Goal: Task Accomplishment & Management: Use online tool/utility

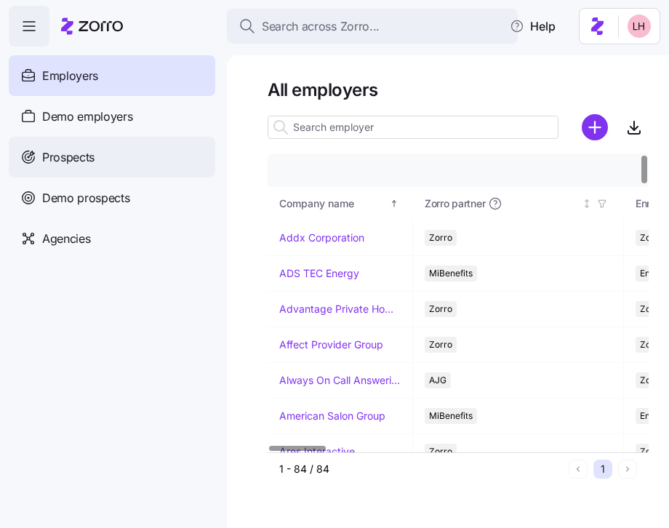
click at [81, 159] on span "Prospects" at bounding box center [68, 157] width 52 height 18
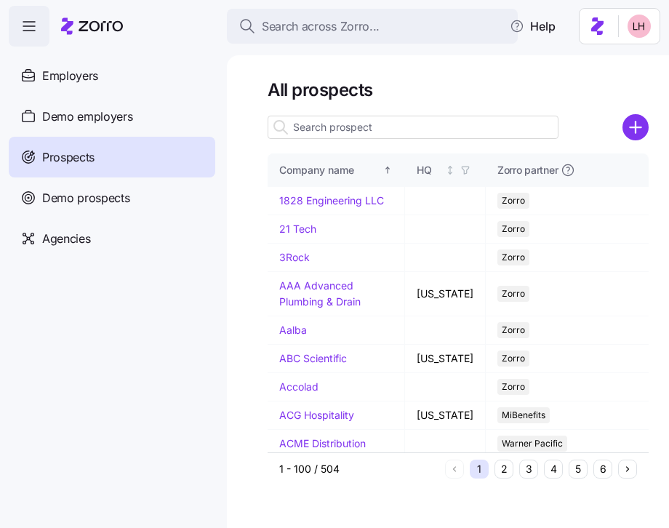
click at [393, 133] on input at bounding box center [413, 127] width 291 height 23
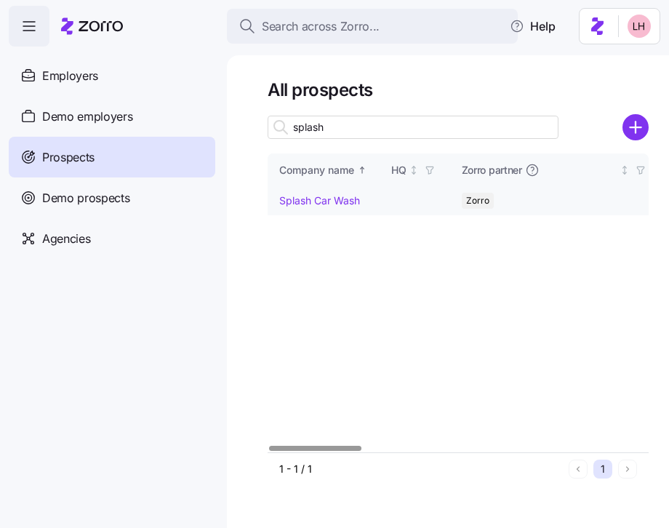
type input "splash"
click at [330, 198] on link "Splash Car Wash" at bounding box center [319, 200] width 81 height 12
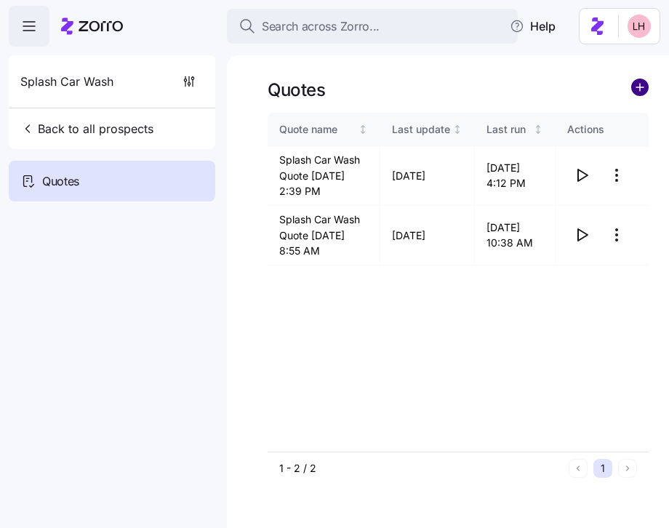
click at [636, 89] on circle "add icon" at bounding box center [640, 87] width 16 height 16
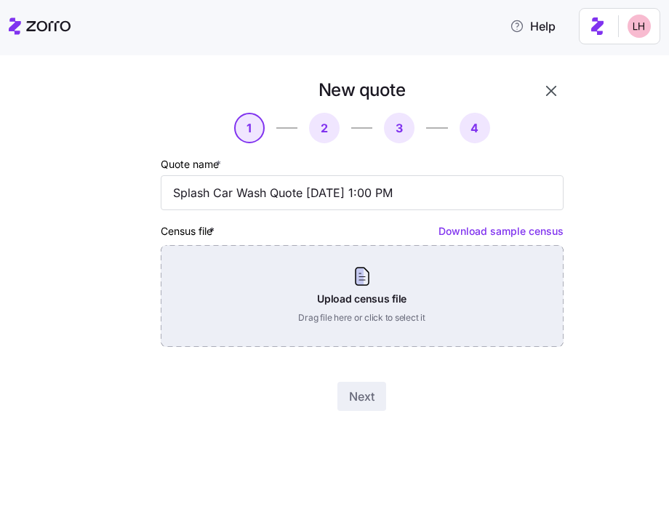
click at [396, 305] on div "Upload census file Drag file here or click to select it" at bounding box center [362, 296] width 403 height 102
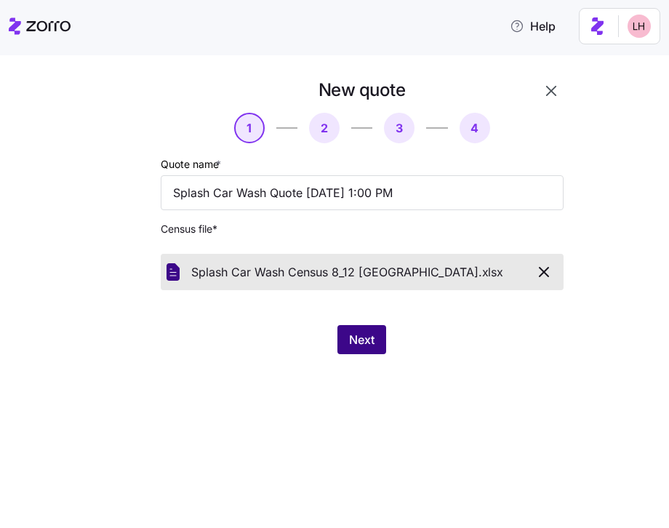
click at [373, 351] on button "Next" at bounding box center [361, 339] width 49 height 29
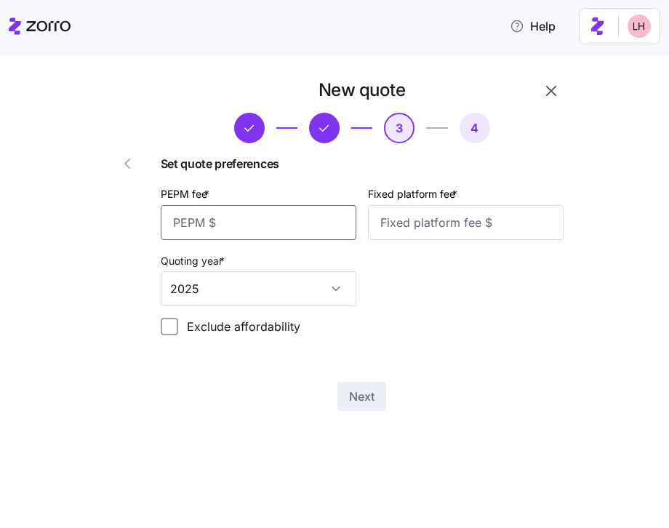
click at [302, 231] on input "PEPM fee *" at bounding box center [259, 222] width 196 height 35
type input "50"
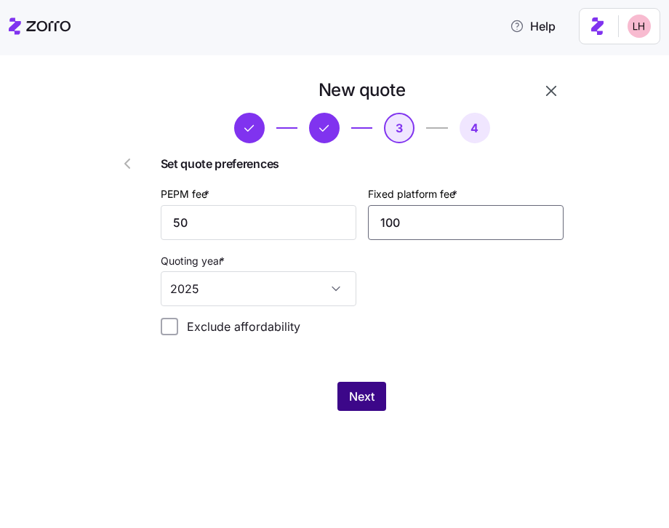
type input "100"
click at [351, 400] on span "Next" at bounding box center [361, 396] width 25 height 17
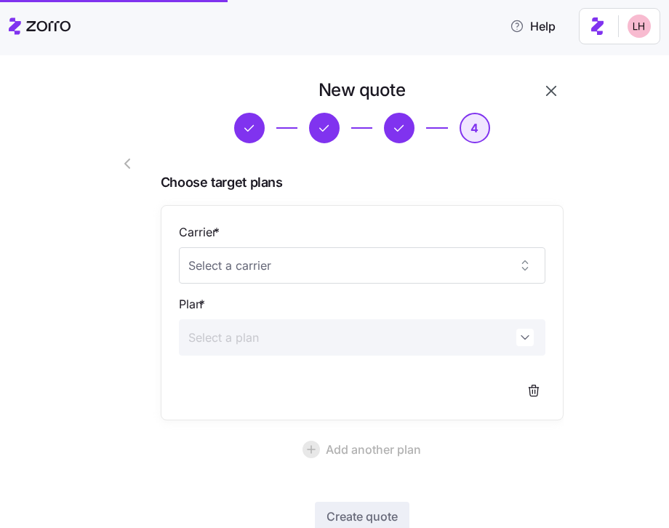
scroll to position [98, 0]
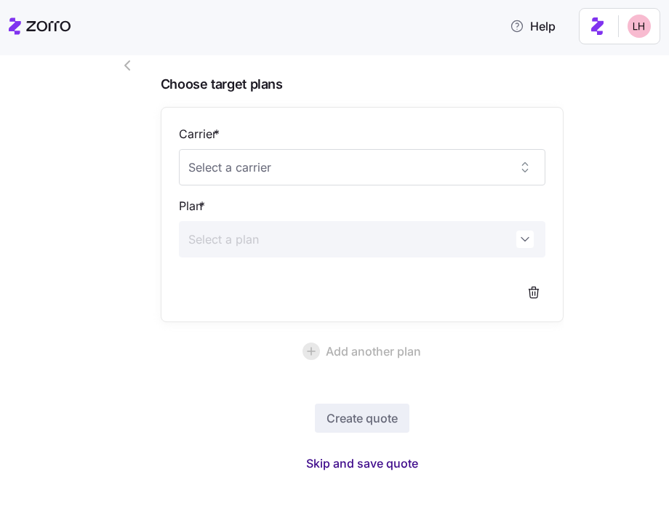
click at [398, 455] on span "Skip and save quote" at bounding box center [362, 463] width 112 height 17
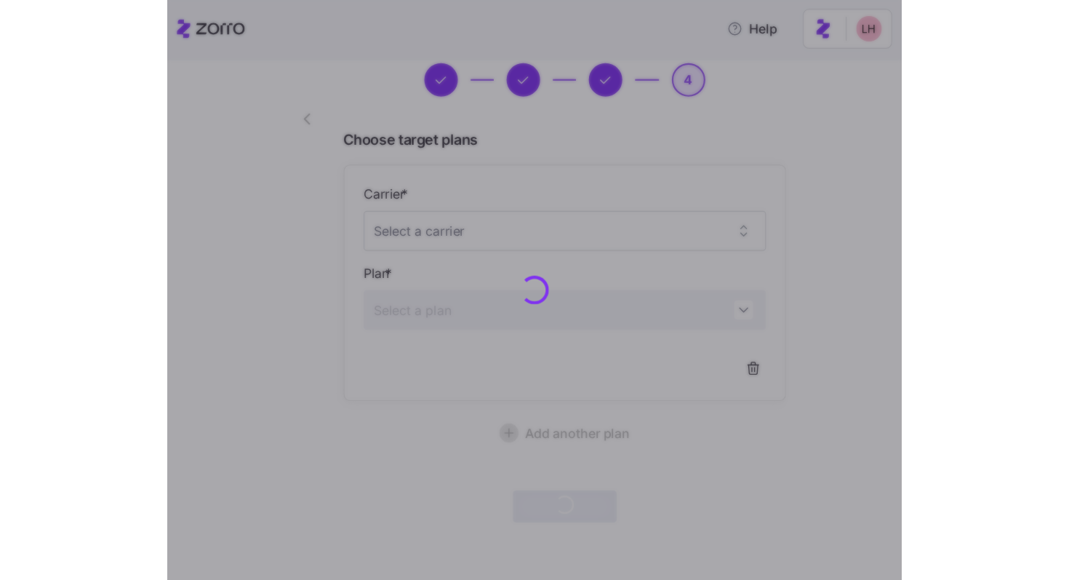
scroll to position [55, 0]
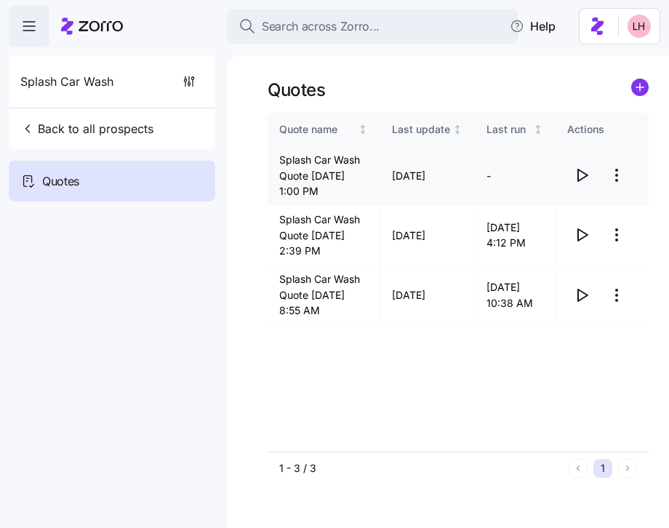
click at [579, 180] on icon "button" at bounding box center [581, 175] width 17 height 17
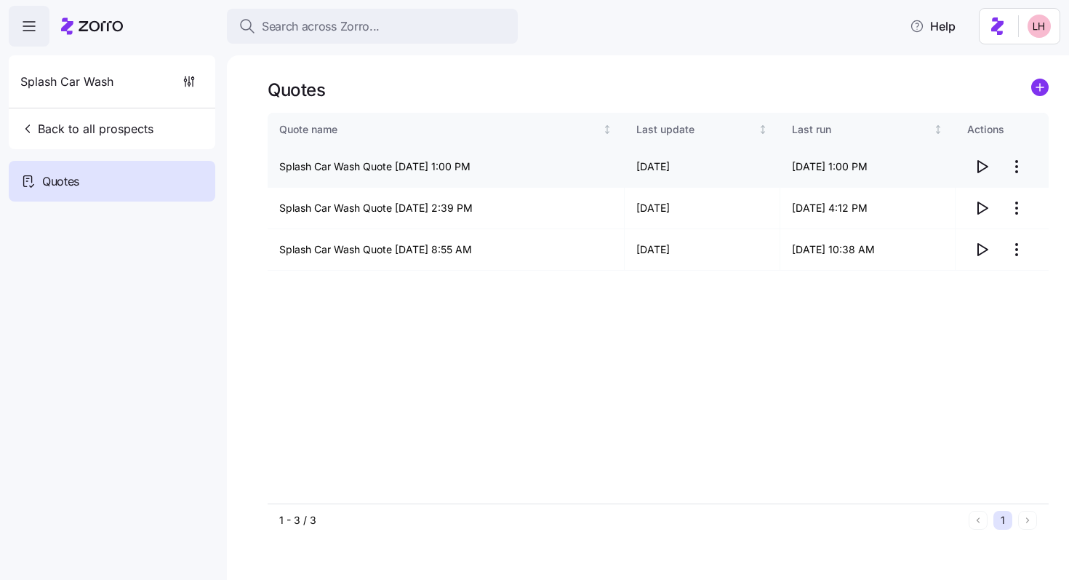
click at [668, 167] on html "Search across Zorro... Help Splash Car Wash Back to all prospects Quotes Quotes…" at bounding box center [534, 285] width 1069 height 571
click at [668, 194] on div "Edit quote" at bounding box center [959, 202] width 134 height 23
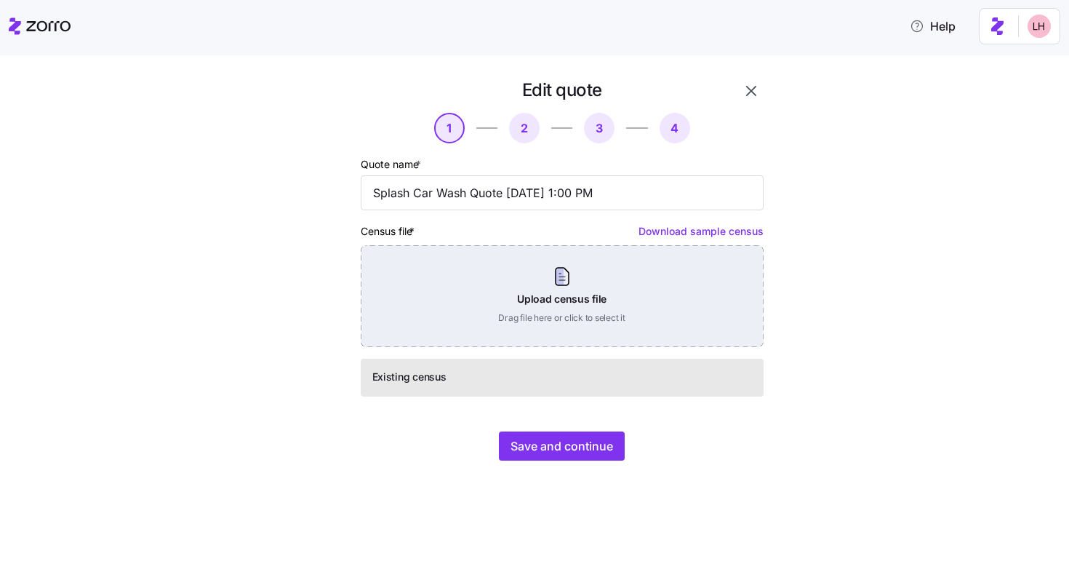
click at [609, 308] on div "Upload census file Drag file here or click to select it" at bounding box center [562, 296] width 403 height 102
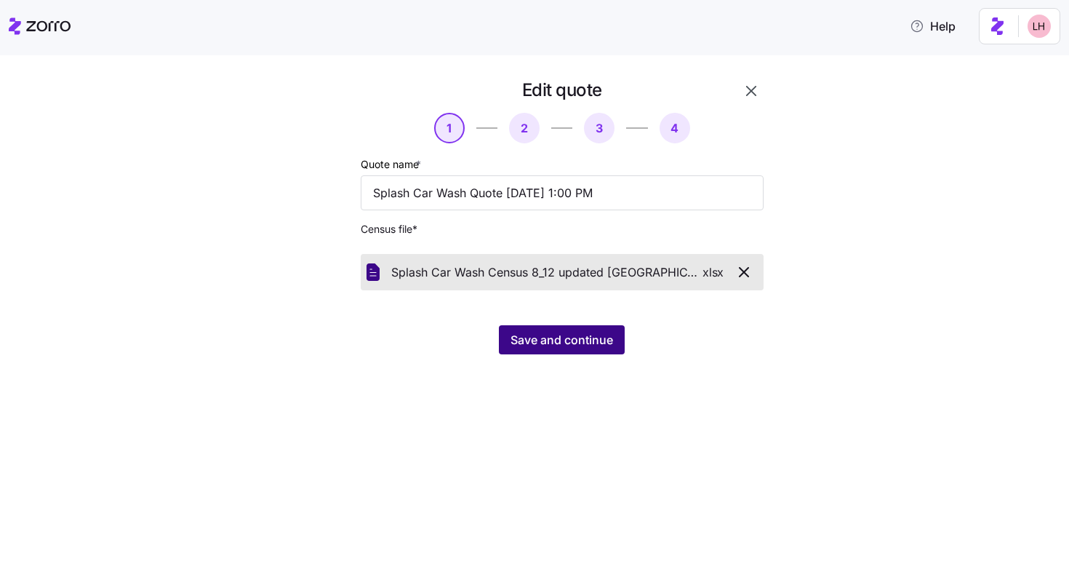
click at [583, 350] on button "Save and continue" at bounding box center [562, 339] width 126 height 29
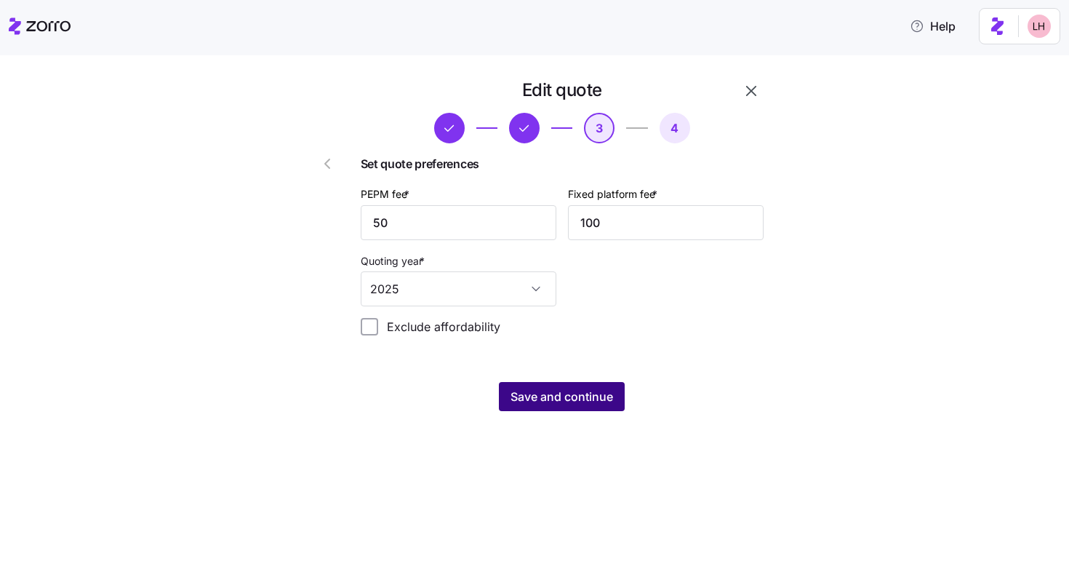
click at [541, 399] on span "Save and continue" at bounding box center [562, 396] width 103 height 17
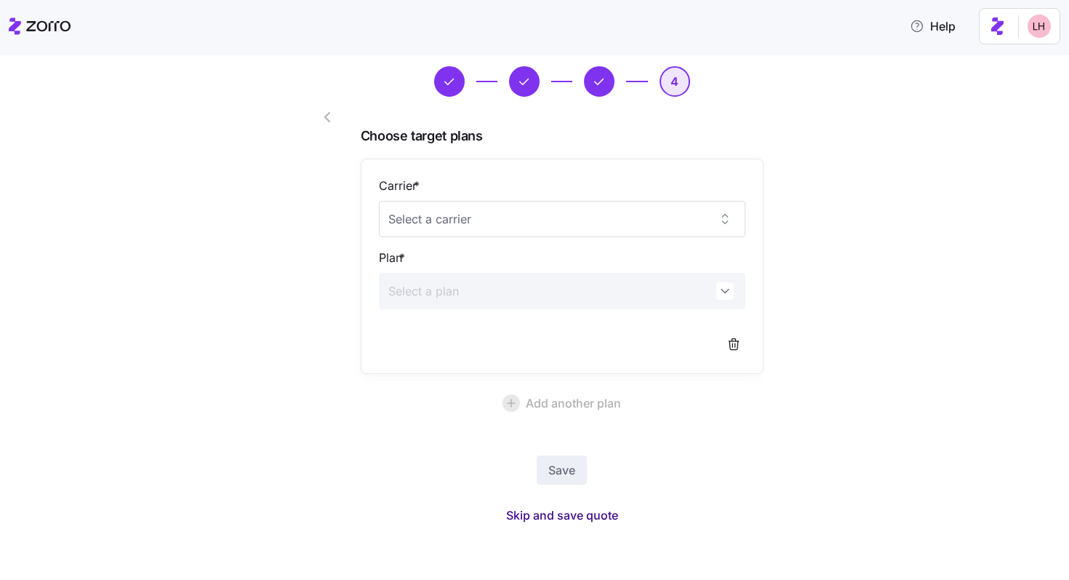
click at [599, 514] on span "Skip and save quote" at bounding box center [562, 514] width 112 height 17
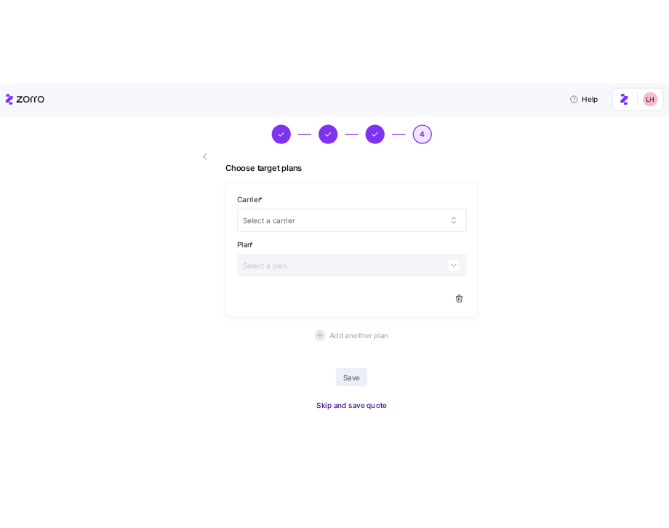
scroll to position [3, 0]
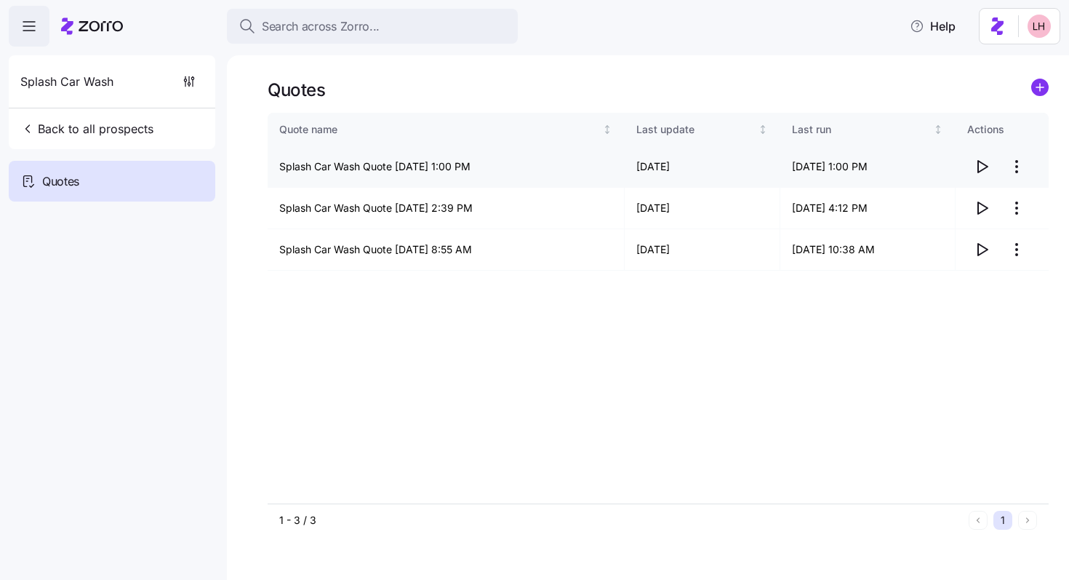
click at [668, 164] on icon "button" at bounding box center [981, 166] width 17 height 17
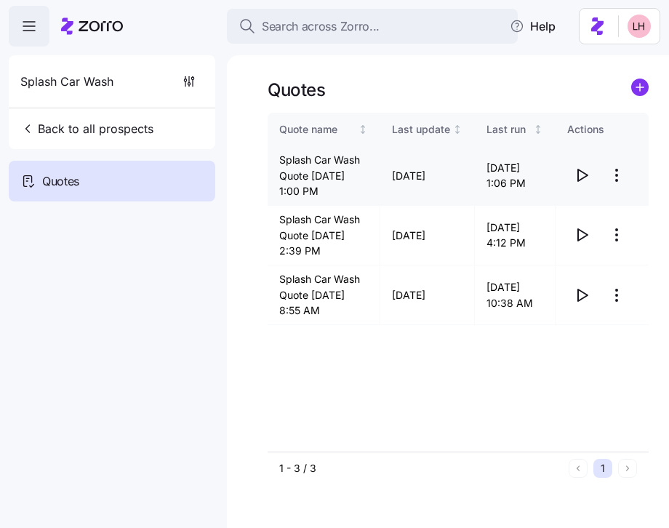
click at [580, 184] on icon "button" at bounding box center [581, 175] width 17 height 17
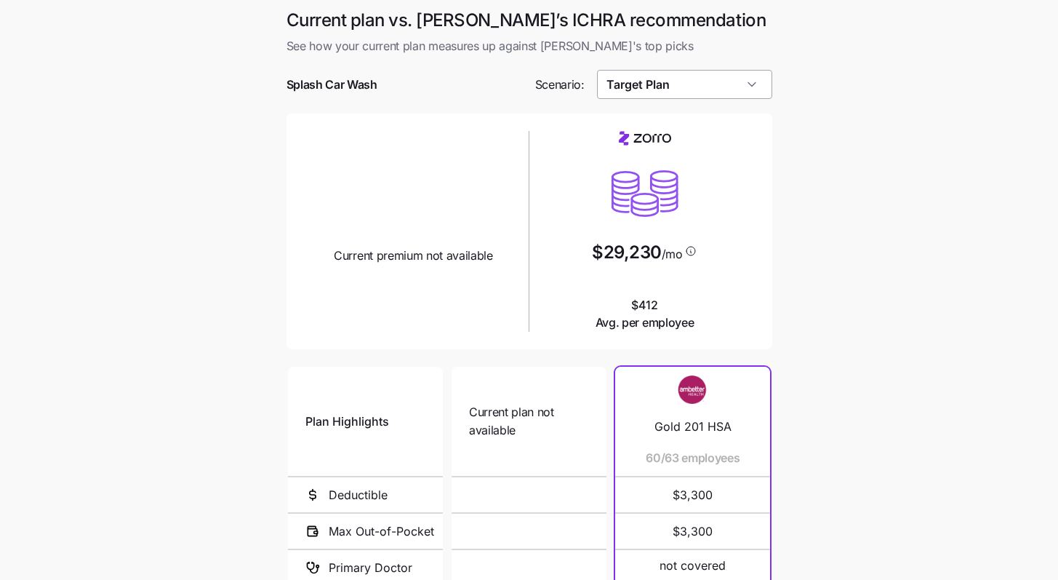
click at [668, 89] on input "Target Plan" at bounding box center [684, 84] width 175 height 29
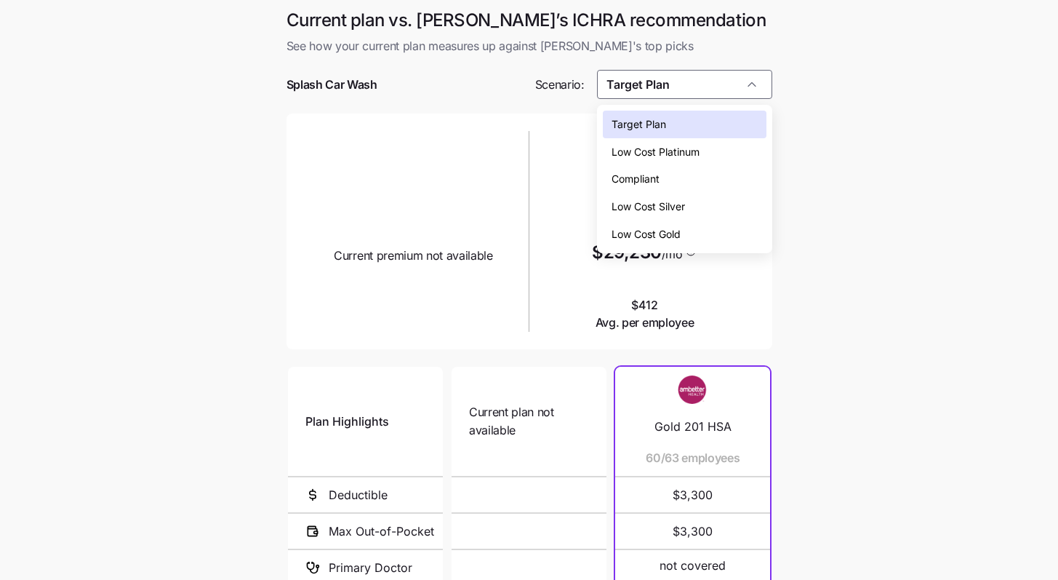
click at [668, 209] on div "Low Cost Silver" at bounding box center [685, 207] width 164 height 28
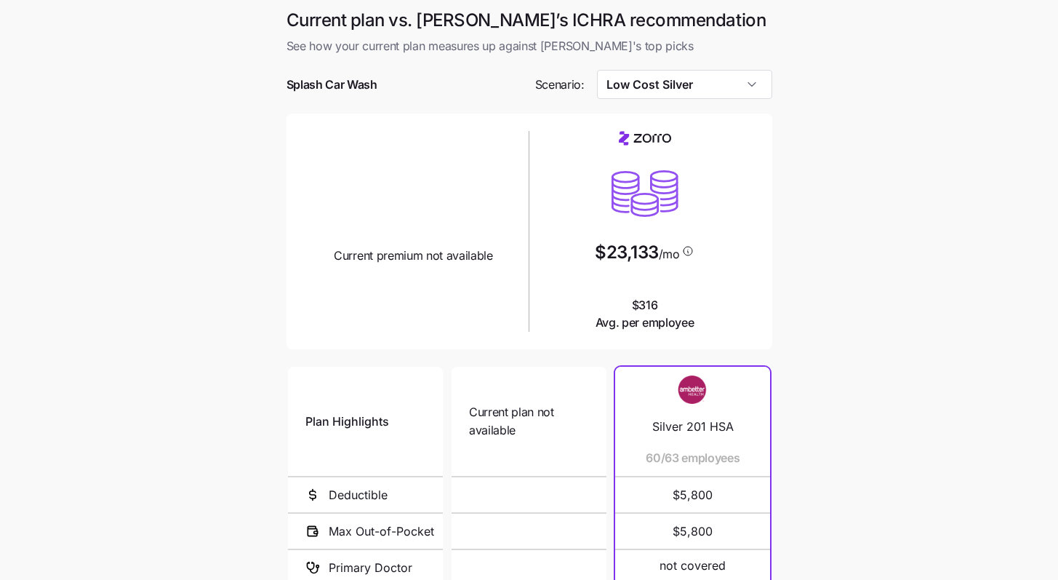
click at [668, 277] on main "Current plan vs. [PERSON_NAME]’s ICHRA recommendation See how your current plan…" at bounding box center [529, 396] width 1058 height 793
click at [668, 98] on div "Current plan vs. [PERSON_NAME]’s ICHRA recommendation See how your current plan…" at bounding box center [529, 388] width 509 height 758
click at [668, 92] on input "Low Cost Silver" at bounding box center [684, 84] width 175 height 29
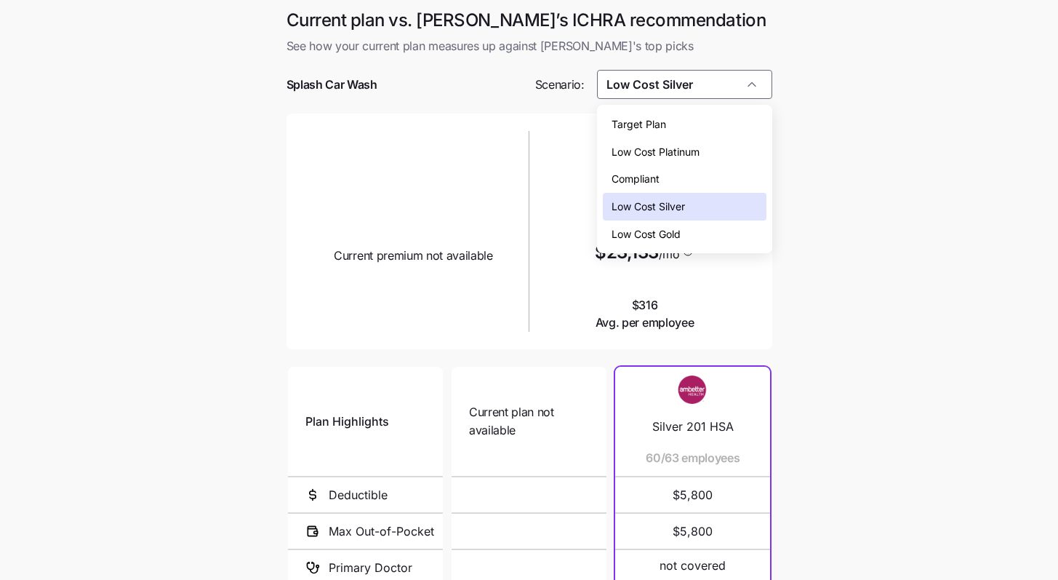
click at [648, 177] on span "Compliant" at bounding box center [636, 179] width 48 height 16
type input "Compliant"
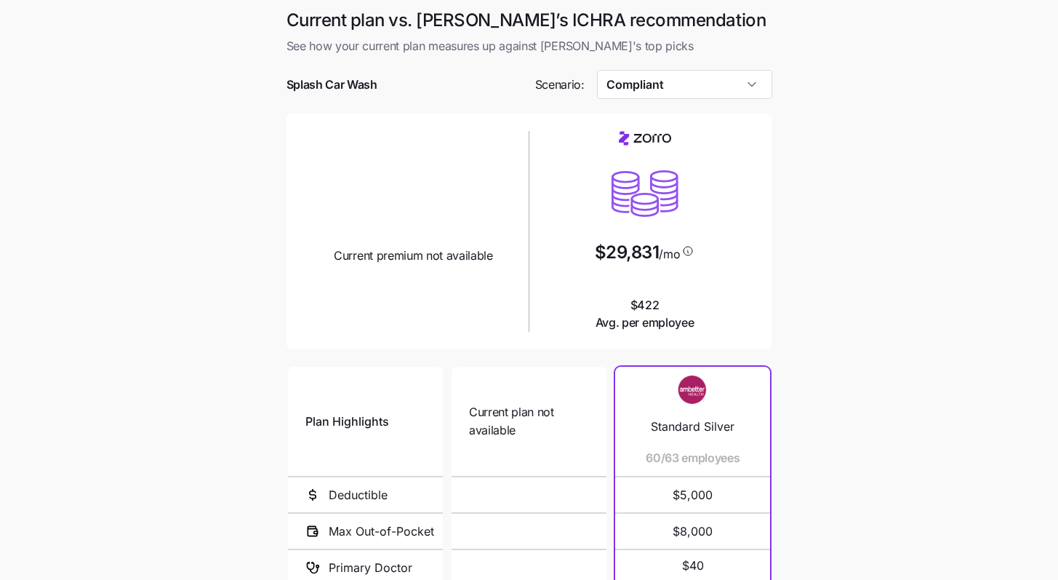
click at [668, 255] on main "Current plan vs. [PERSON_NAME]’s ICHRA recommendation See how your current plan…" at bounding box center [529, 396] width 1058 height 793
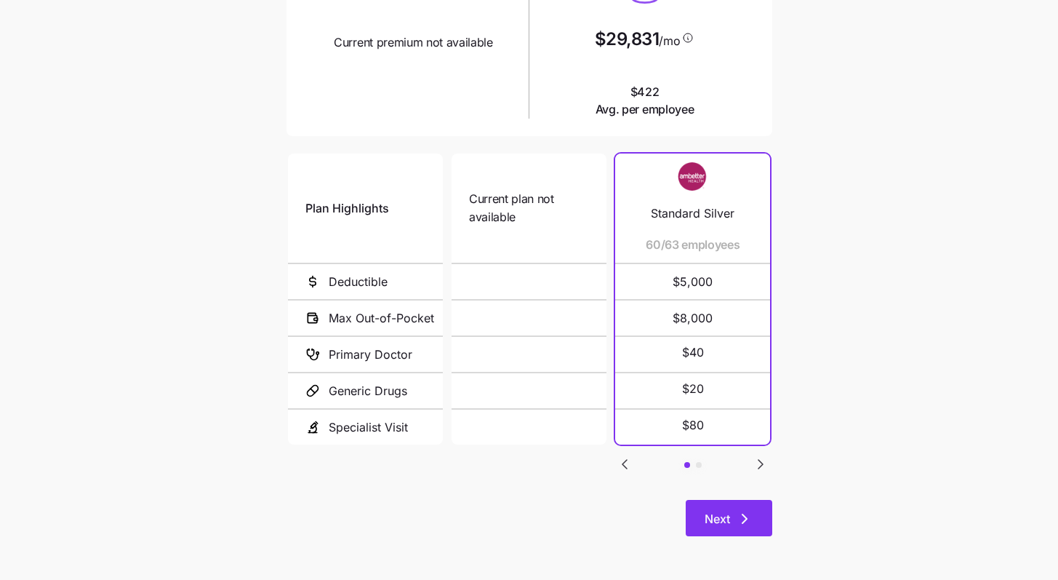
click at [668, 522] on button "Next" at bounding box center [729, 518] width 87 height 36
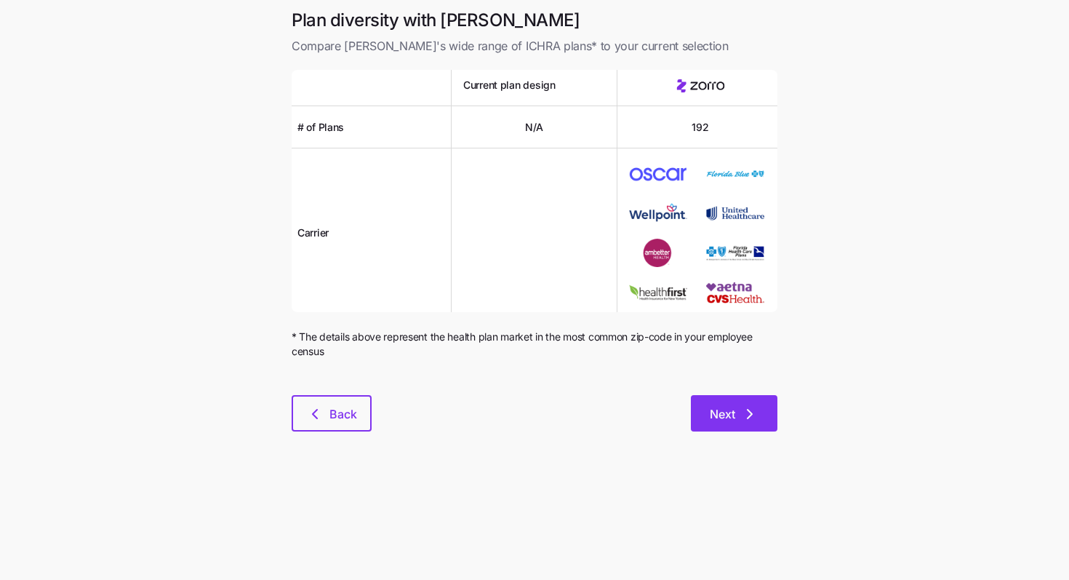
click at [668, 415] on icon "button" at bounding box center [749, 413] width 17 height 17
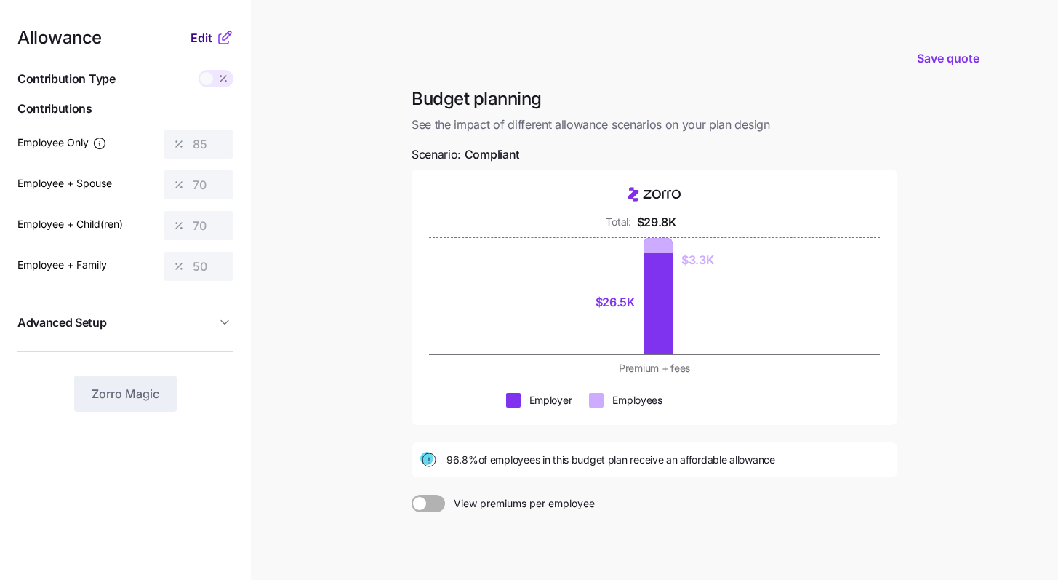
click at [208, 38] on span "Edit" at bounding box center [202, 37] width 22 height 17
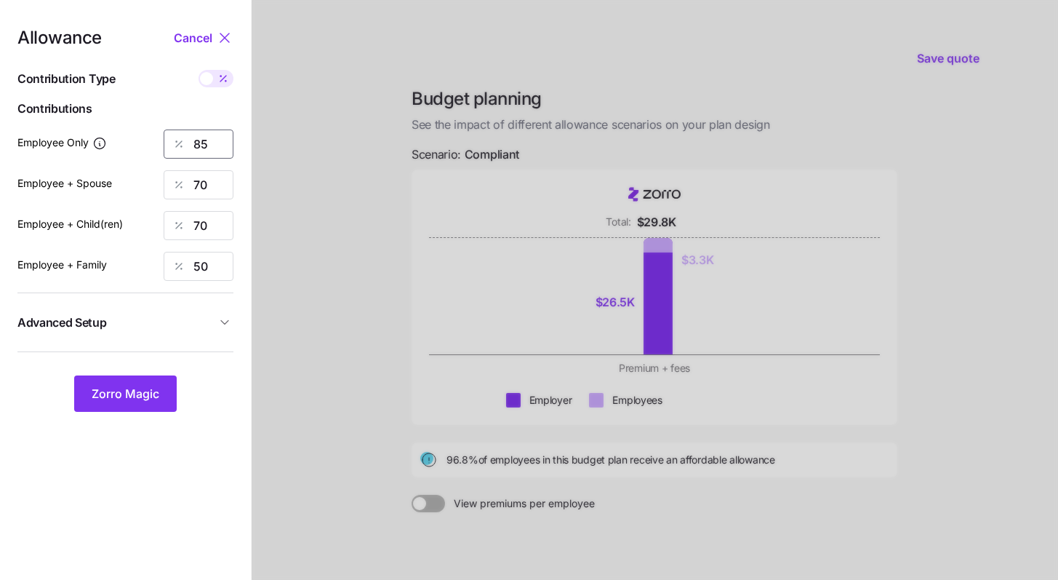
drag, startPoint x: 213, startPoint y: 136, endPoint x: 136, endPoint y: 116, distance: 79.7
click at [158, 122] on div "Allowance Cancel Contribution Type Use classes Contributions Employee Only 85 E…" at bounding box center [125, 220] width 216 height 383
type input "70"
click at [289, 340] on div at bounding box center [655, 355] width 807 height 711
drag, startPoint x: 211, startPoint y: 190, endPoint x: 139, endPoint y: 173, distance: 73.9
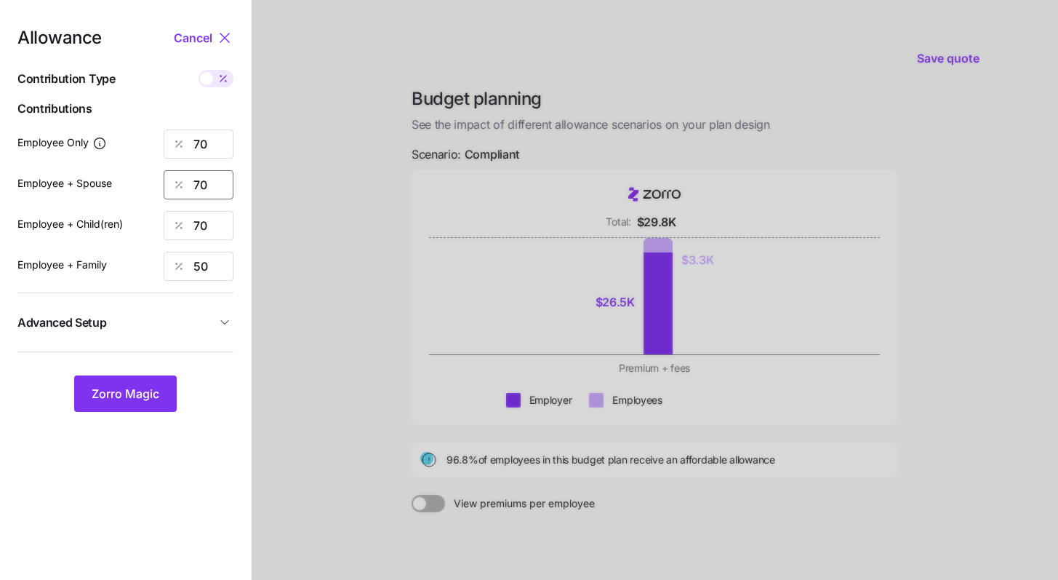
click at [171, 181] on div "70" at bounding box center [199, 184] width 70 height 29
type input "0"
click at [176, 215] on div "70" at bounding box center [199, 225] width 70 height 29
type input "0"
drag, startPoint x: 201, startPoint y: 269, endPoint x: 152, endPoint y: 271, distance: 49.5
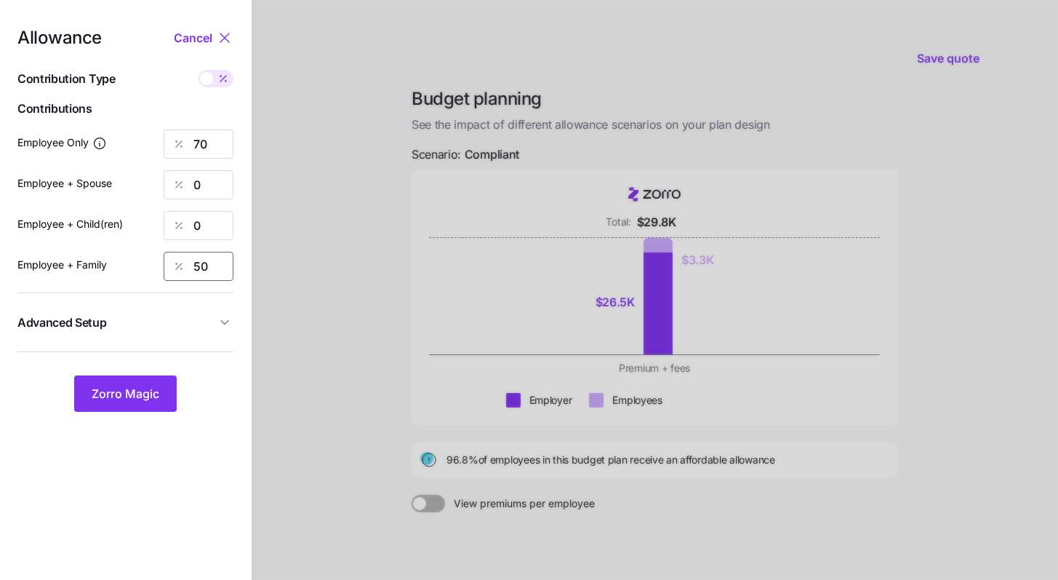
click at [173, 263] on div "50" at bounding box center [199, 266] width 70 height 29
type input "0"
click at [128, 405] on button "Zorro Magic" at bounding box center [125, 393] width 103 height 36
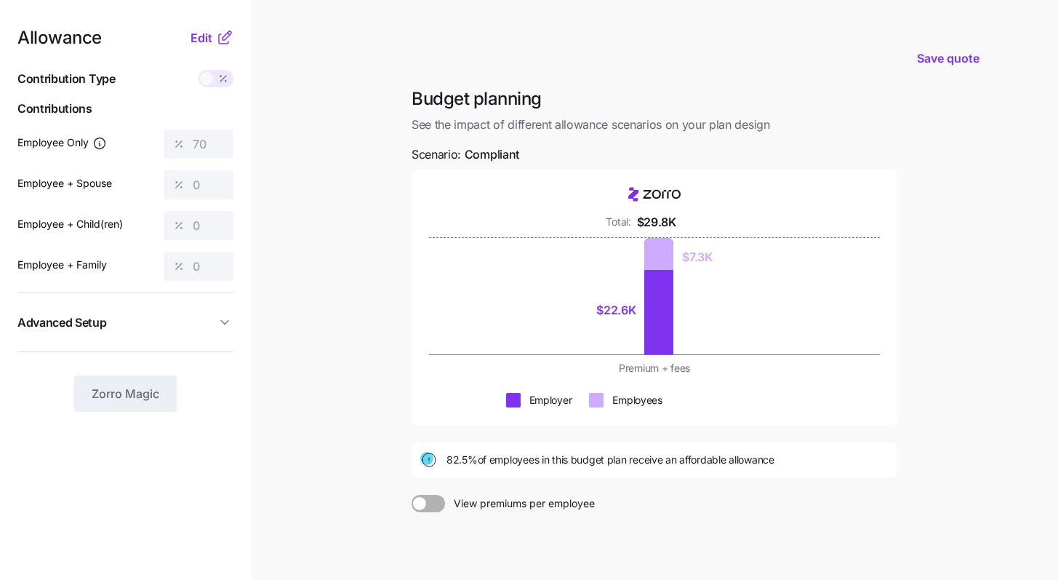
click at [207, 79] on span at bounding box center [206, 78] width 13 height 13
click at [196, 44] on span "Edit" at bounding box center [202, 37] width 22 height 17
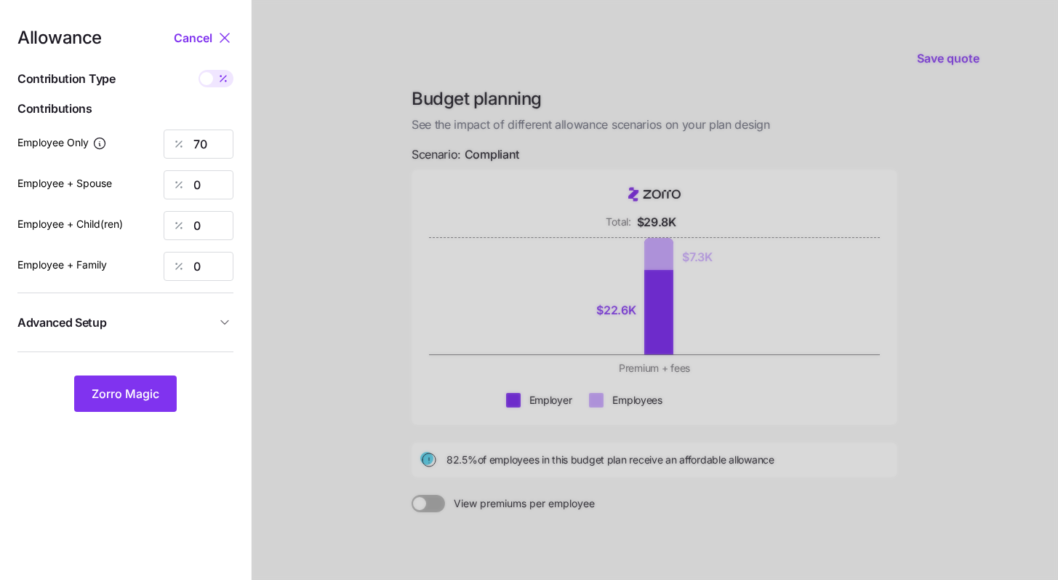
click at [213, 76] on span at bounding box center [223, 78] width 20 height 17
click at [199, 70] on input "checkbox" at bounding box center [199, 70] width 0 height 0
click at [223, 82] on span at bounding box center [225, 78] width 13 height 13
click at [199, 70] on input "checkbox" at bounding box center [199, 70] width 0 height 0
type input "70"
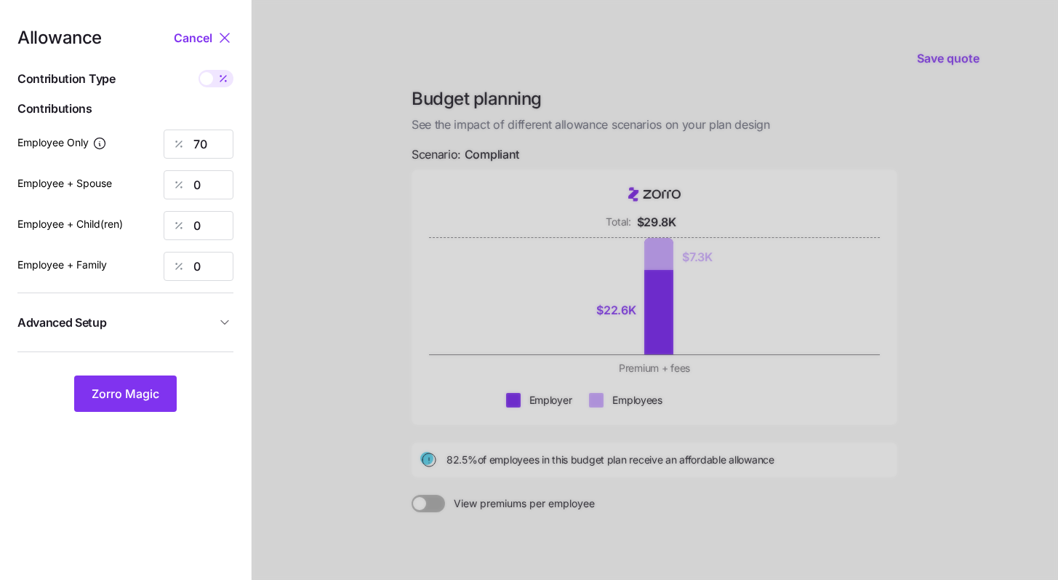
click at [201, 327] on span "Advanced Setup" at bounding box center [116, 322] width 199 height 18
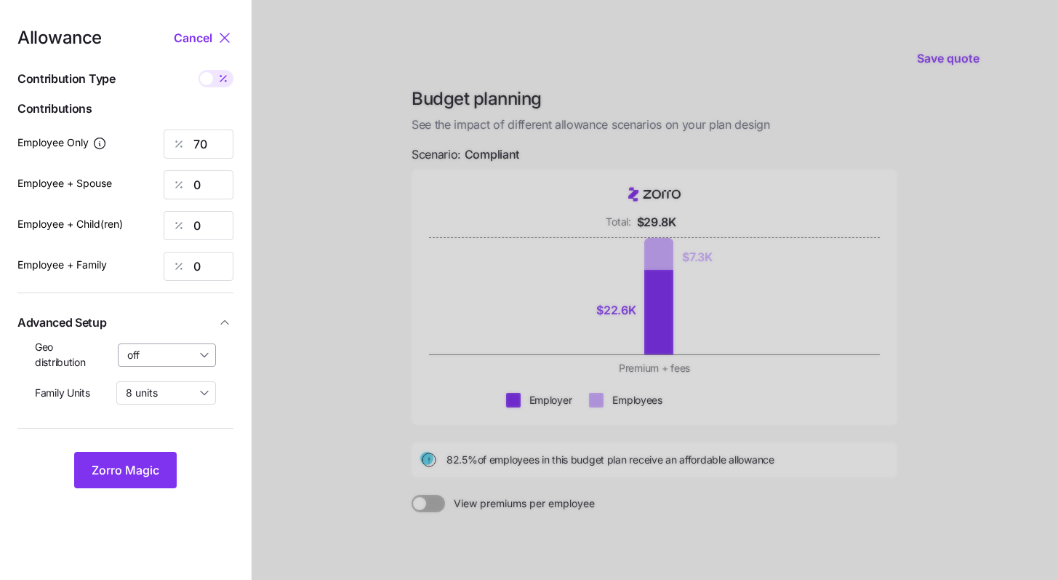
click at [191, 362] on input "off" at bounding box center [167, 354] width 99 height 23
click at [236, 364] on nav "Allowance Cancel Contribution Type Use classes Contributions Employee Only 70 E…" at bounding box center [125, 355] width 251 height 711
click at [193, 391] on input "8 units" at bounding box center [166, 392] width 100 height 23
click at [239, 386] on nav "Allowance Cancel Contribution Type Use classes Contributions Employee Only 70 E…" at bounding box center [125, 355] width 251 height 711
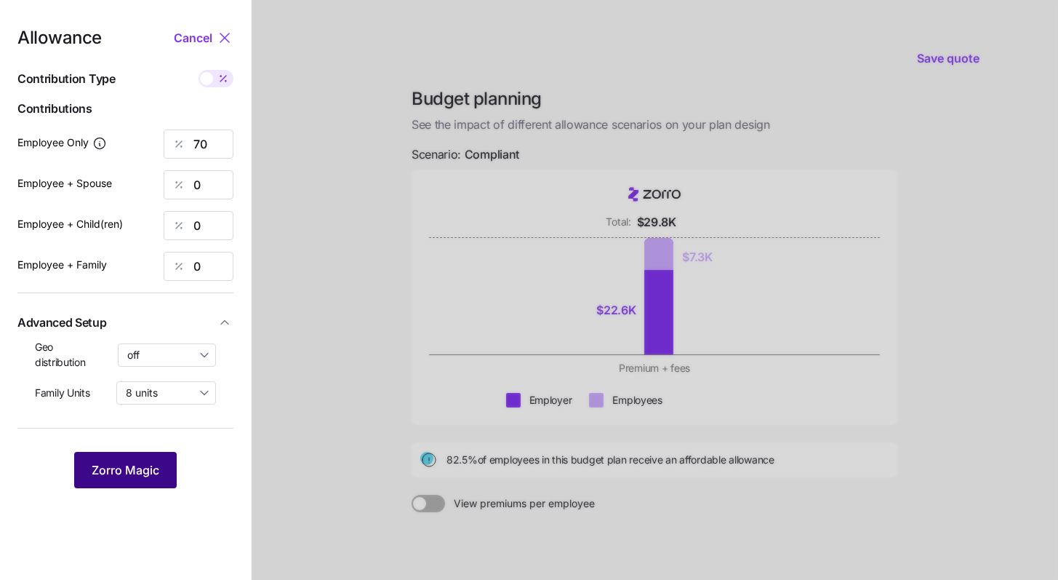
click at [143, 460] on button "Zorro Magic" at bounding box center [125, 470] width 103 height 36
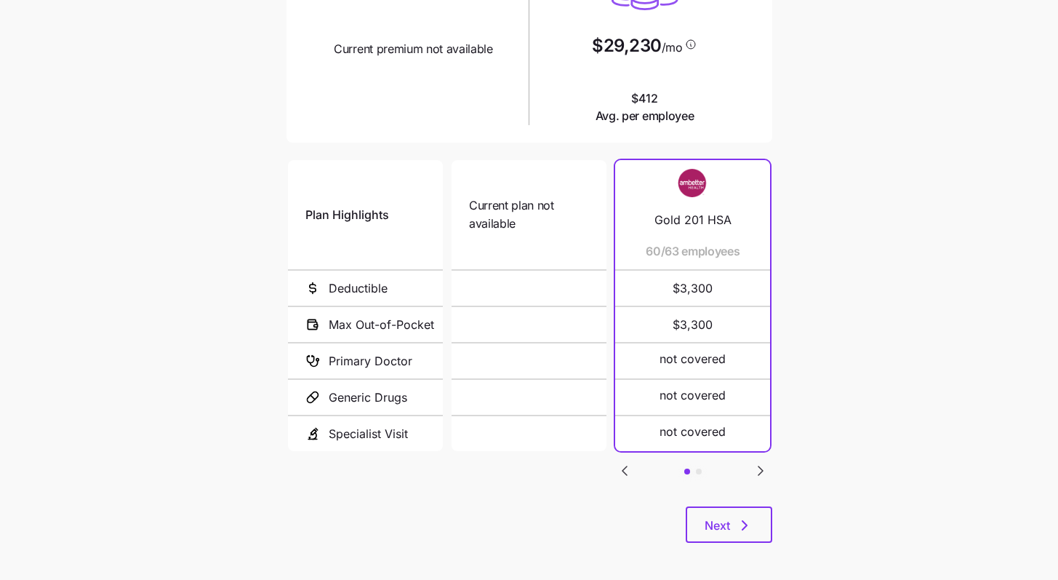
scroll to position [213, 0]
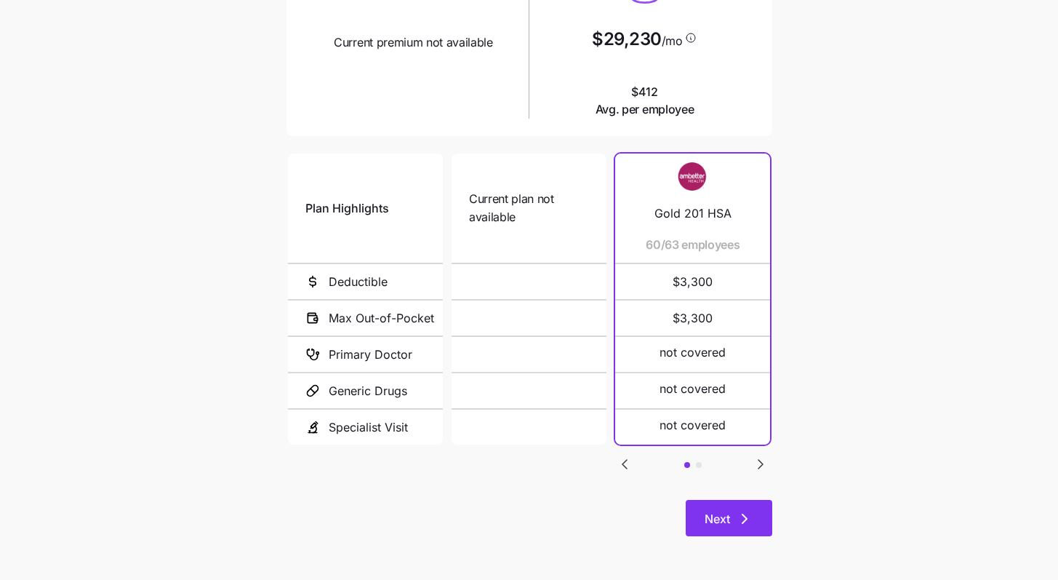
click at [751, 516] on icon "button" at bounding box center [744, 518] width 17 height 17
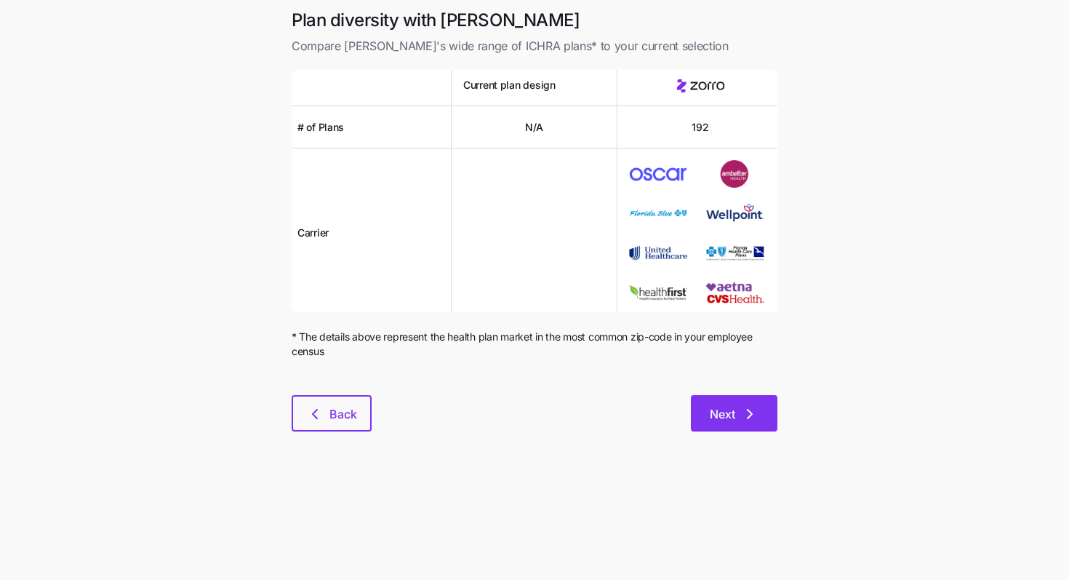
click at [753, 398] on button "Next" at bounding box center [734, 413] width 87 height 36
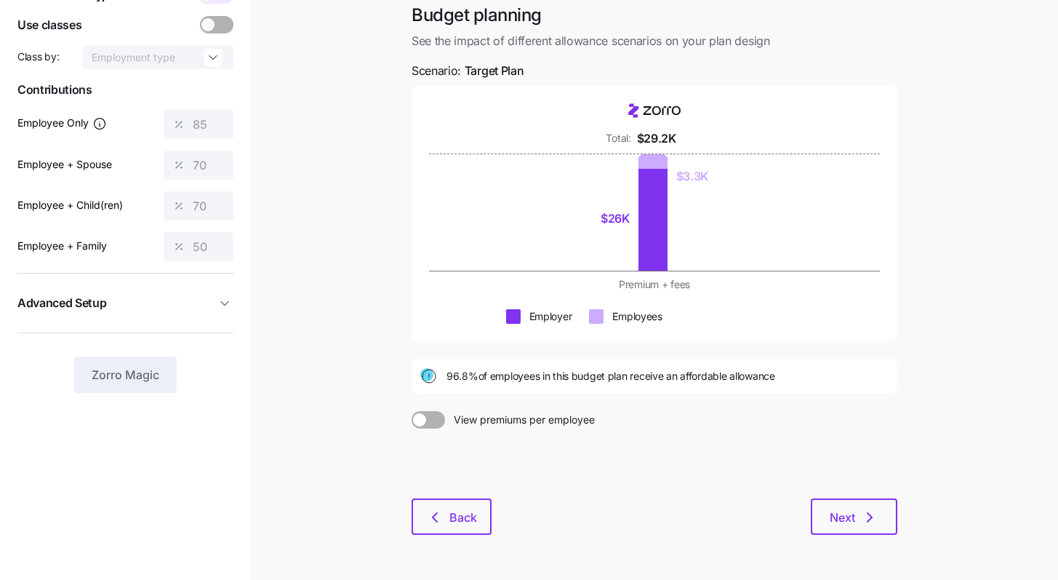
scroll to position [132, 0]
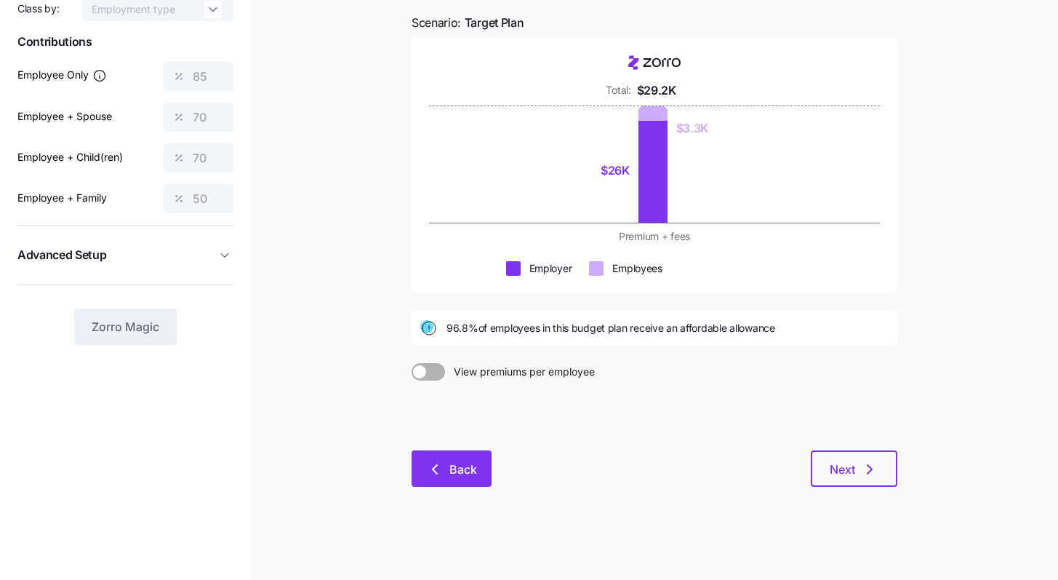
click at [465, 468] on span "Back" at bounding box center [463, 468] width 28 height 17
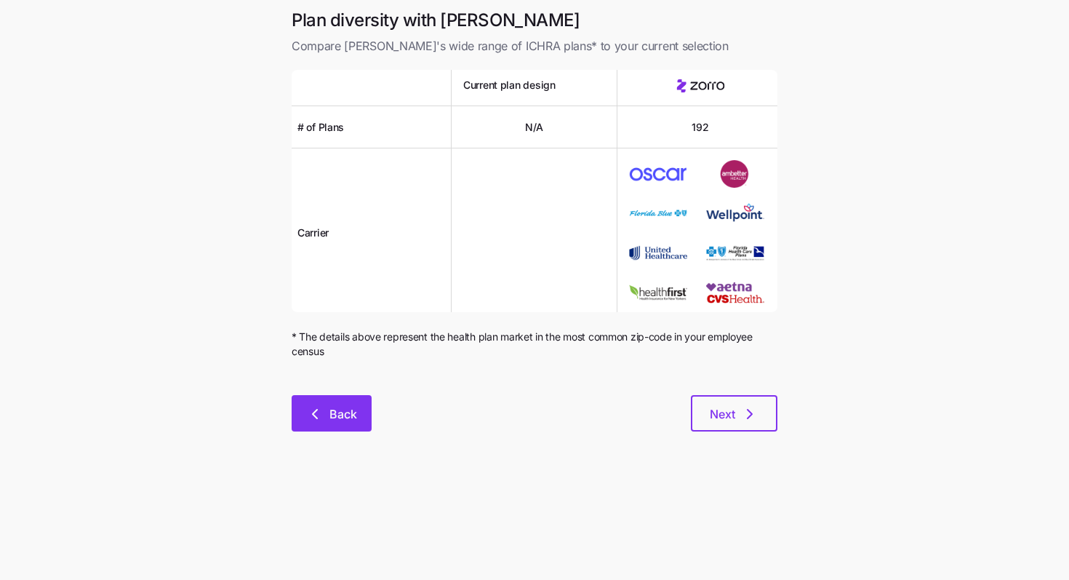
click at [344, 425] on button "Back" at bounding box center [332, 413] width 80 height 36
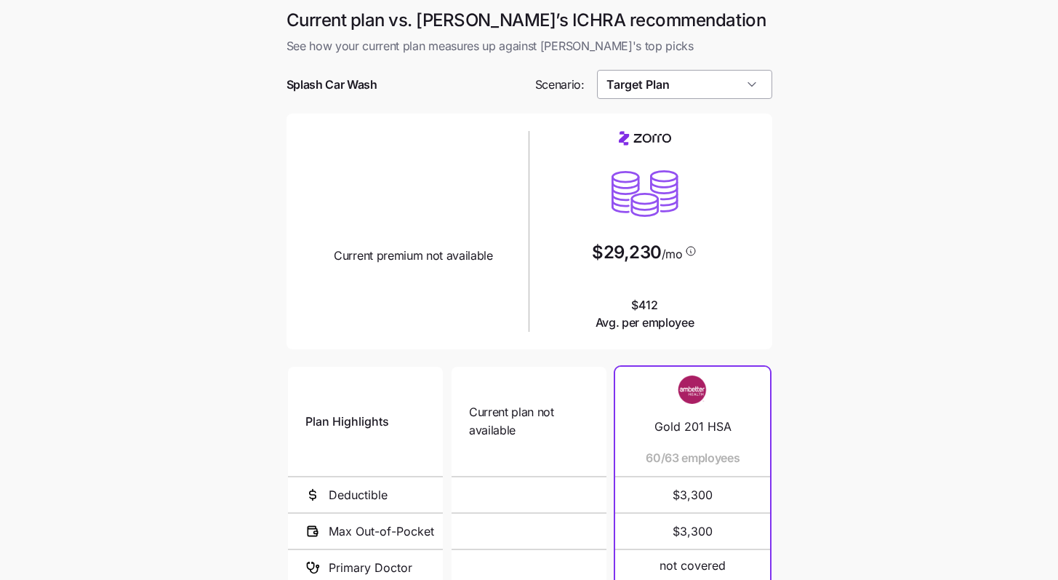
click at [720, 98] on input "Target Plan" at bounding box center [684, 84] width 175 height 29
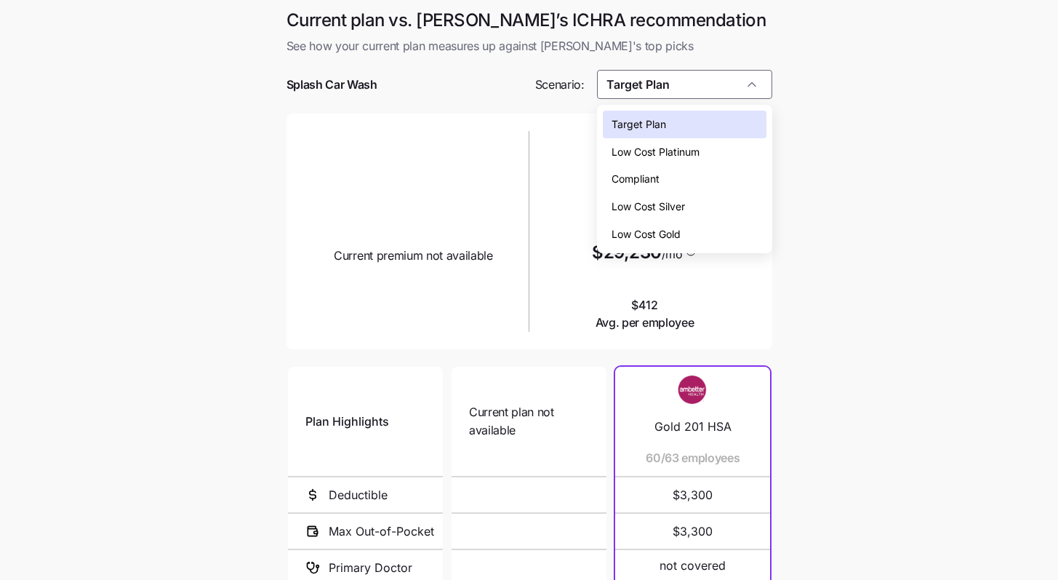
click at [661, 177] on div "Compliant" at bounding box center [685, 179] width 164 height 28
type input "Compliant"
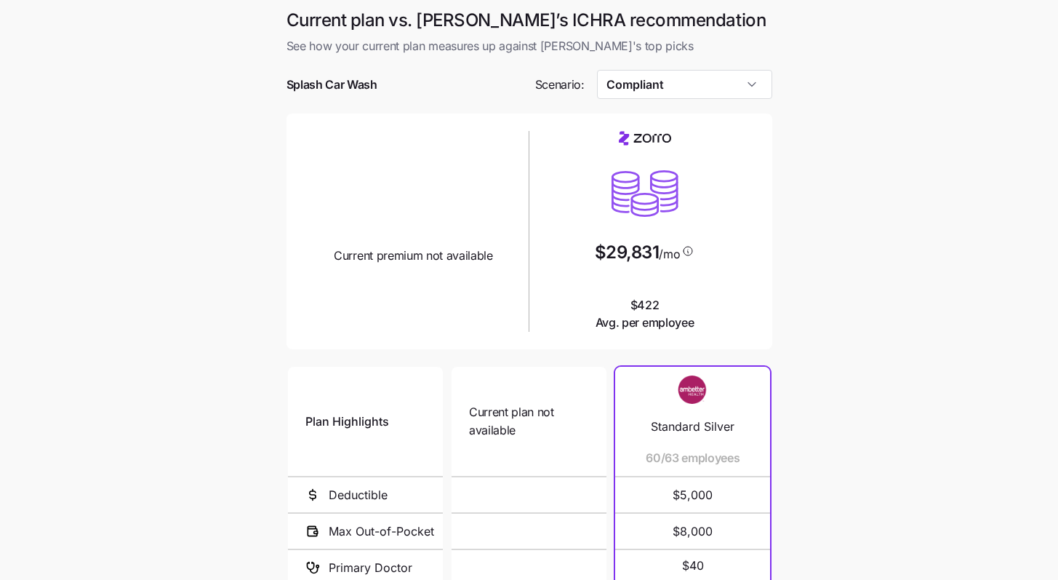
scroll to position [213, 0]
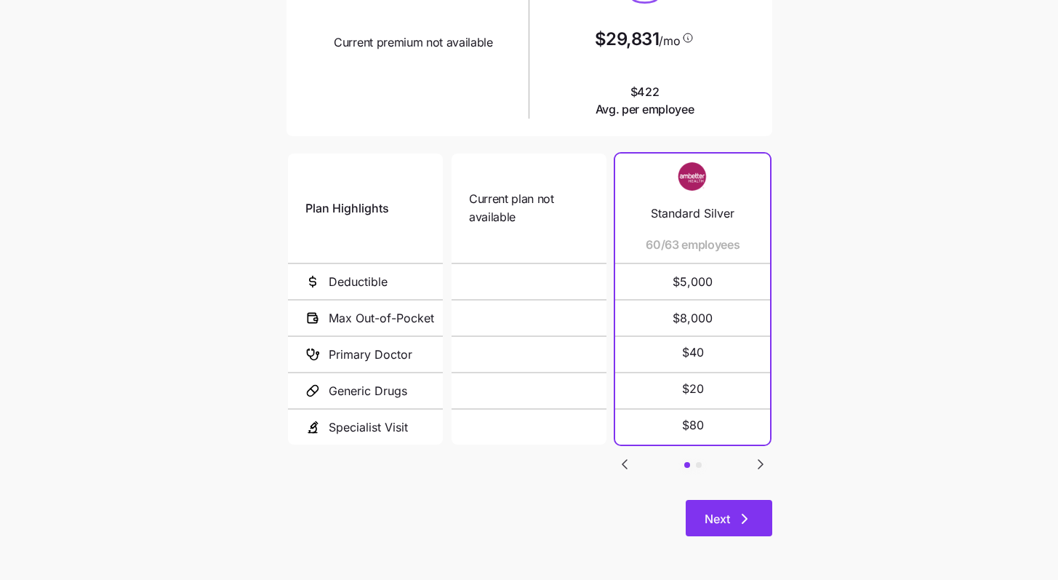
click at [721, 529] on button "Next" at bounding box center [729, 518] width 87 height 36
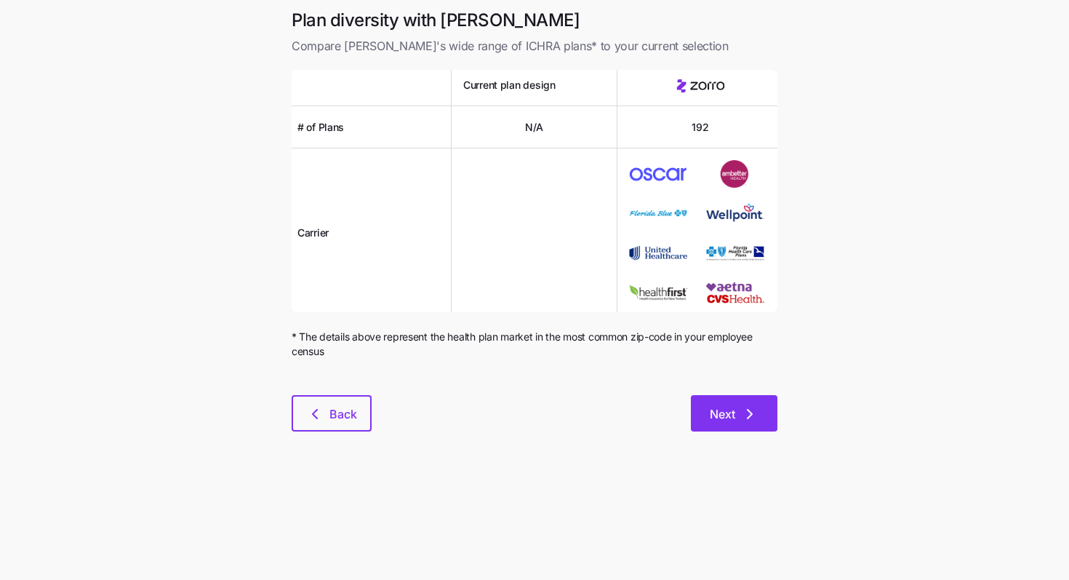
click at [722, 424] on button "Next" at bounding box center [734, 413] width 87 height 36
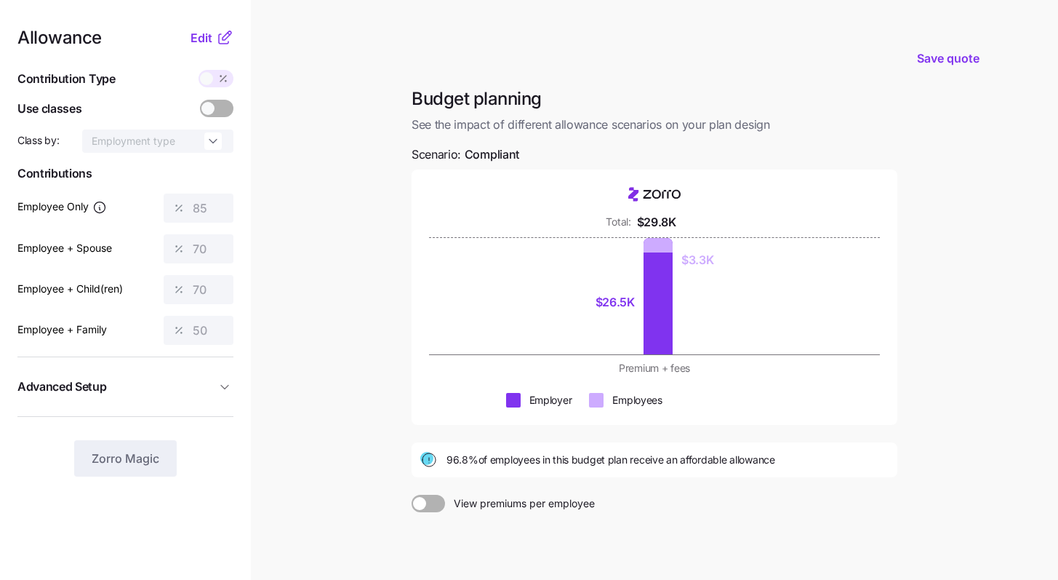
click at [211, 113] on span at bounding box center [207, 108] width 13 height 13
click at [200, 43] on span "Edit" at bounding box center [202, 37] width 22 height 17
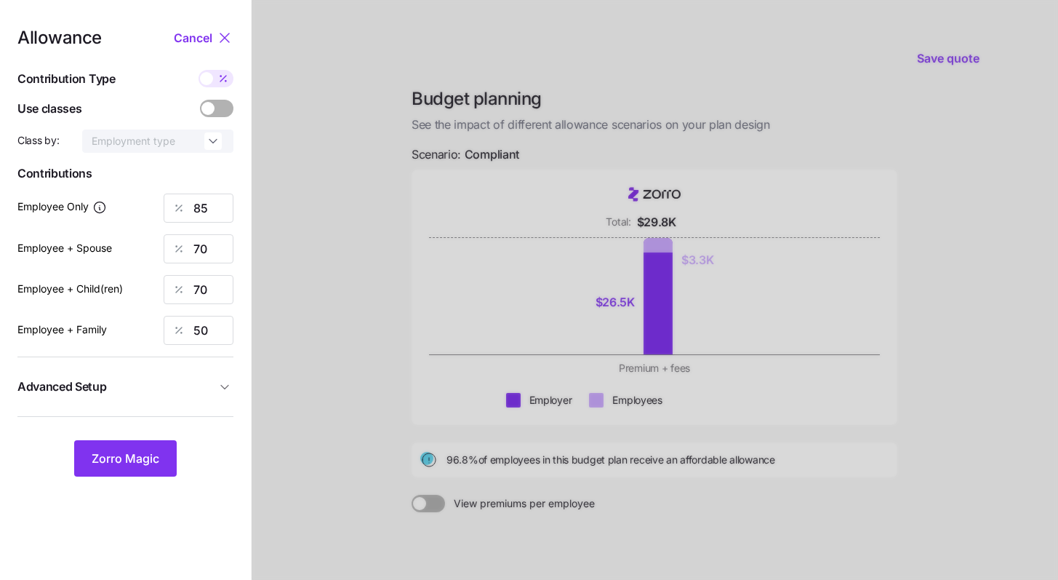
click at [210, 115] on div at bounding box center [216, 108] width 33 height 17
click at [200, 100] on input "checkbox" at bounding box center [200, 100] width 0 height 0
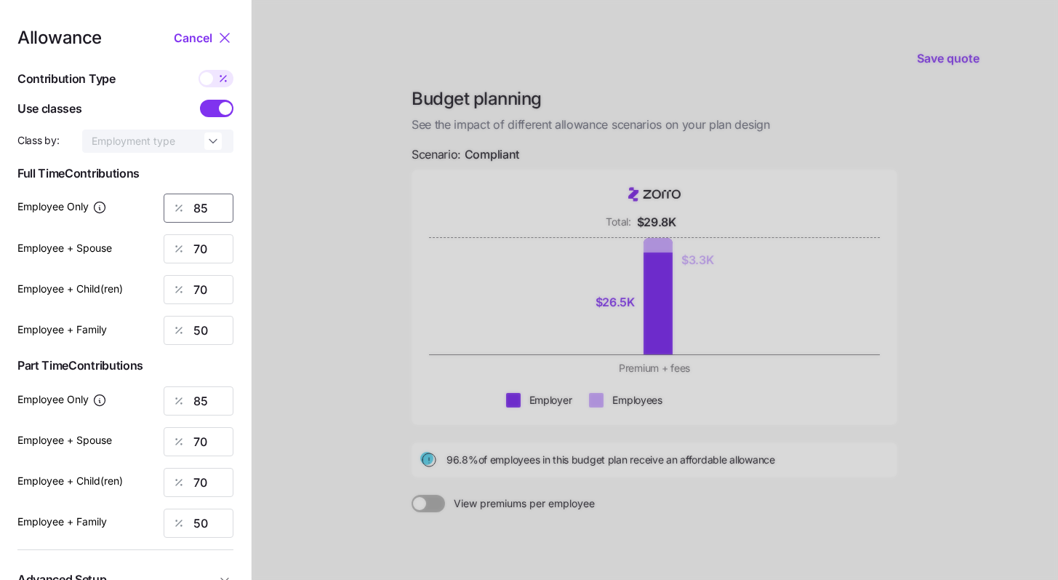
drag, startPoint x: 206, startPoint y: 209, endPoint x: 153, endPoint y: 197, distance: 54.4
click at [148, 199] on div "Employee Only 85" at bounding box center [125, 207] width 216 height 29
type input "70"
click at [171, 297] on div at bounding box center [178, 290] width 29 height 28
click at [191, 249] on div "70" at bounding box center [199, 248] width 70 height 29
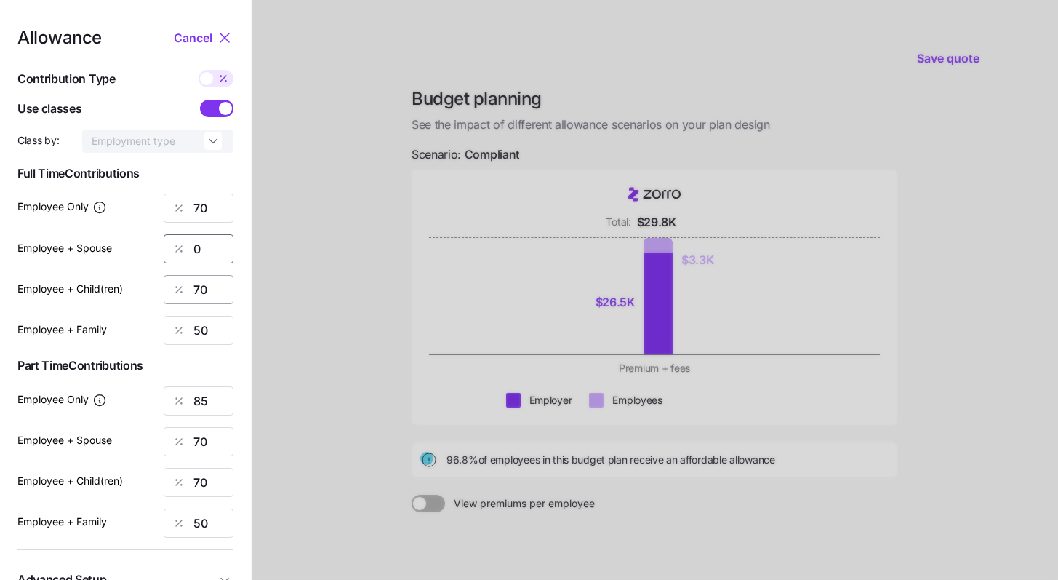
type input "0"
drag, startPoint x: 210, startPoint y: 286, endPoint x: 124, endPoint y: 264, distance: 88.6
click at [128, 265] on div "Allowance Cancel Contribution Type Use classes Class by: Employment type Full T…" at bounding box center [125, 349] width 216 height 640
type input "0"
drag, startPoint x: 209, startPoint y: 332, endPoint x: 113, endPoint y: 294, distance: 103.9
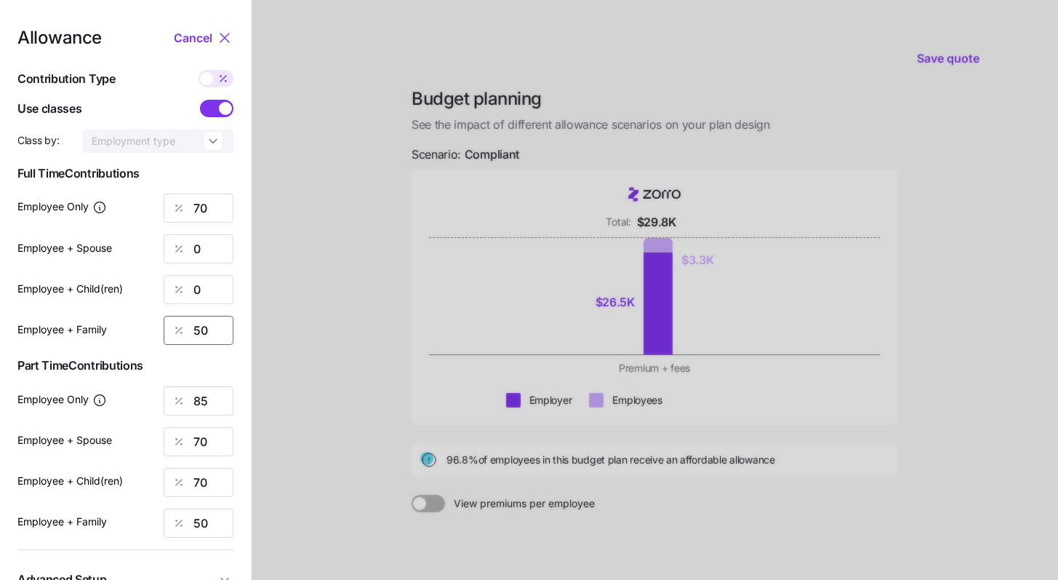
click at [137, 305] on div "Allowance Cancel Contribution Type Use classes Class by: Employment type Full T…" at bounding box center [125, 349] width 216 height 640
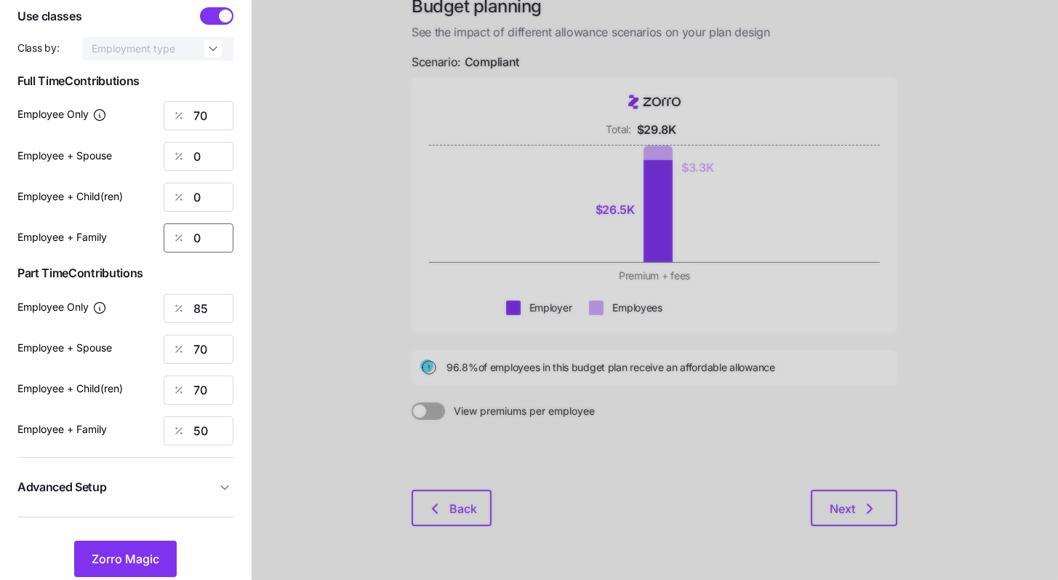
scroll to position [132, 0]
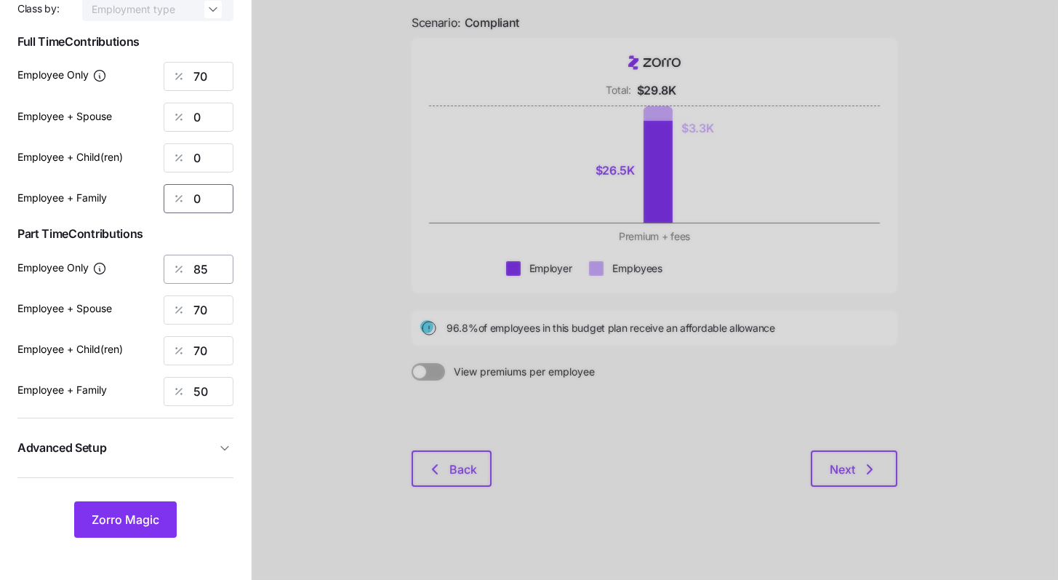
type input "0"
drag, startPoint x: 208, startPoint y: 271, endPoint x: 159, endPoint y: 257, distance: 51.4
click at [160, 257] on div "Employee Only 85" at bounding box center [125, 269] width 216 height 29
type input "40"
click at [140, 288] on div "Allowance Cancel Contribution Type Use classes Class by: Employment type Full T…" at bounding box center [125, 217] width 216 height 640
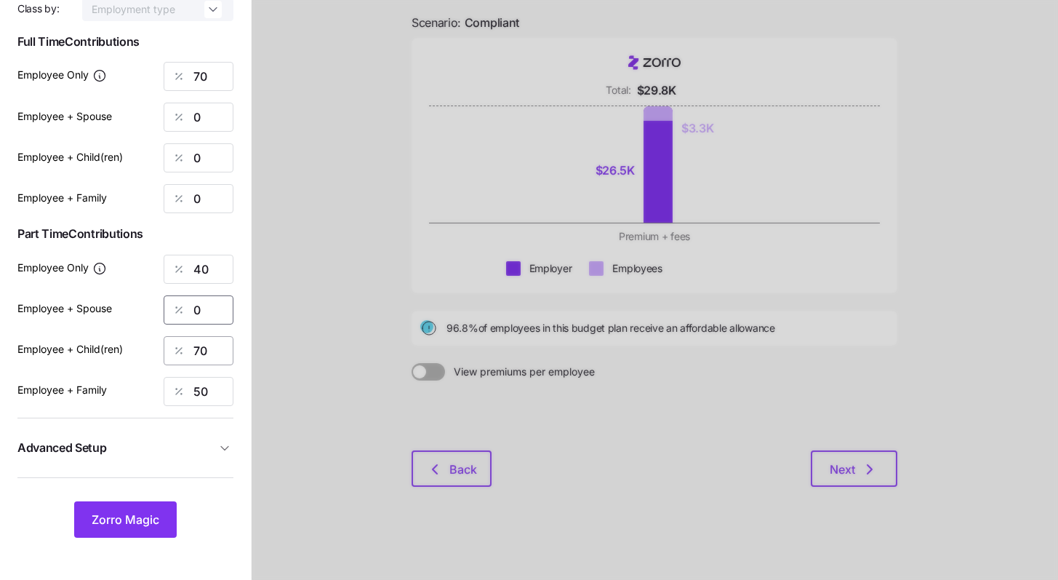
type input "0"
drag, startPoint x: 206, startPoint y: 346, endPoint x: 140, endPoint y: 321, distance: 70.2
click at [143, 324] on div "Allowance Cancel Contribution Type Use classes Class by: Employment type Full T…" at bounding box center [125, 217] width 216 height 640
type input "0"
drag, startPoint x: 216, startPoint y: 399, endPoint x: 124, endPoint y: 367, distance: 97.1
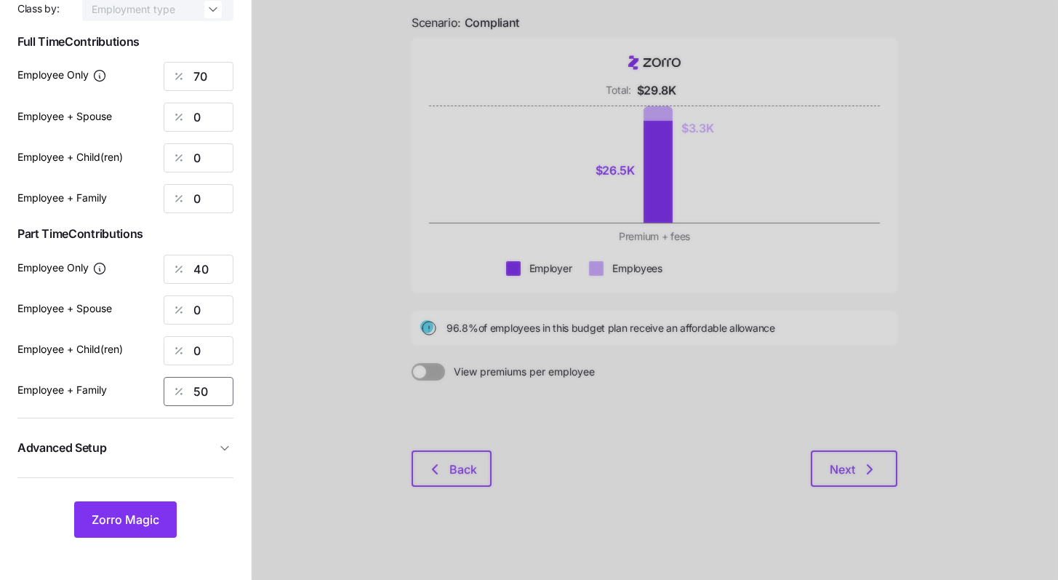
click at [154, 380] on div "Employee + Family 50" at bounding box center [125, 391] width 216 height 29
type input "0"
click at [137, 524] on span "Zorro Magic" at bounding box center [126, 519] width 68 height 17
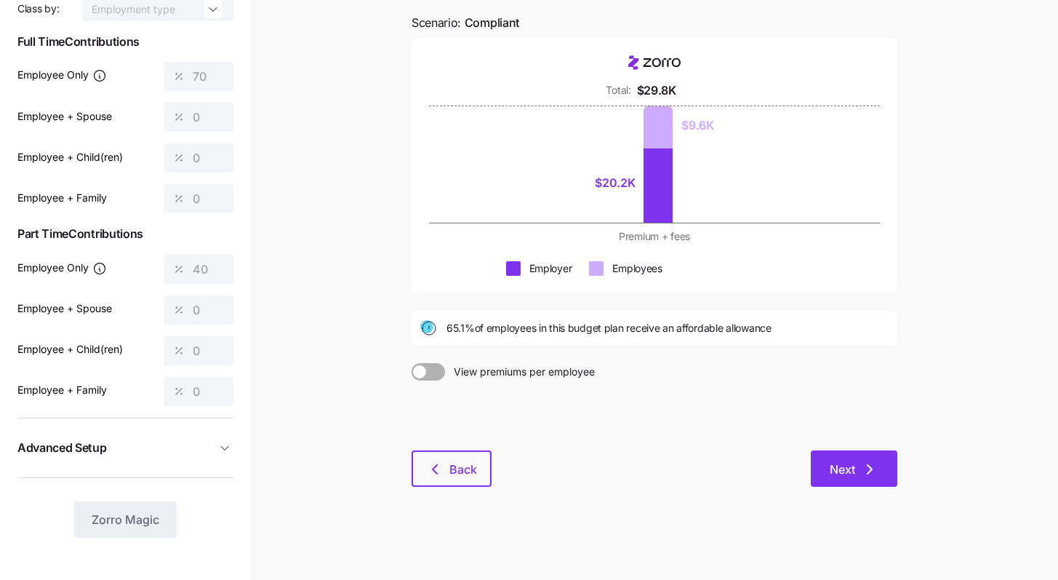
click at [877, 457] on button "Next" at bounding box center [854, 468] width 87 height 36
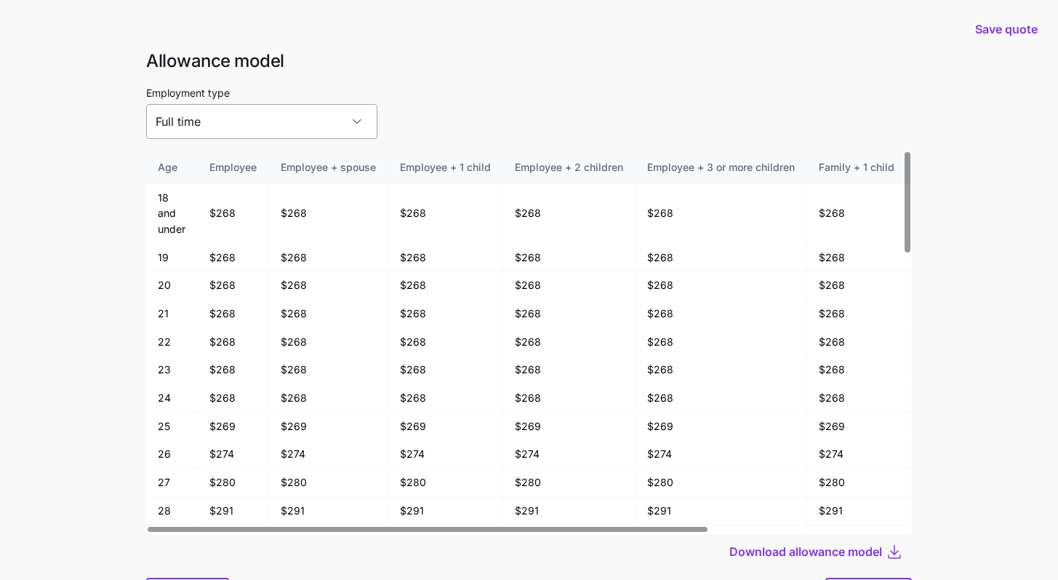
click at [299, 134] on input "Full time" at bounding box center [261, 121] width 231 height 35
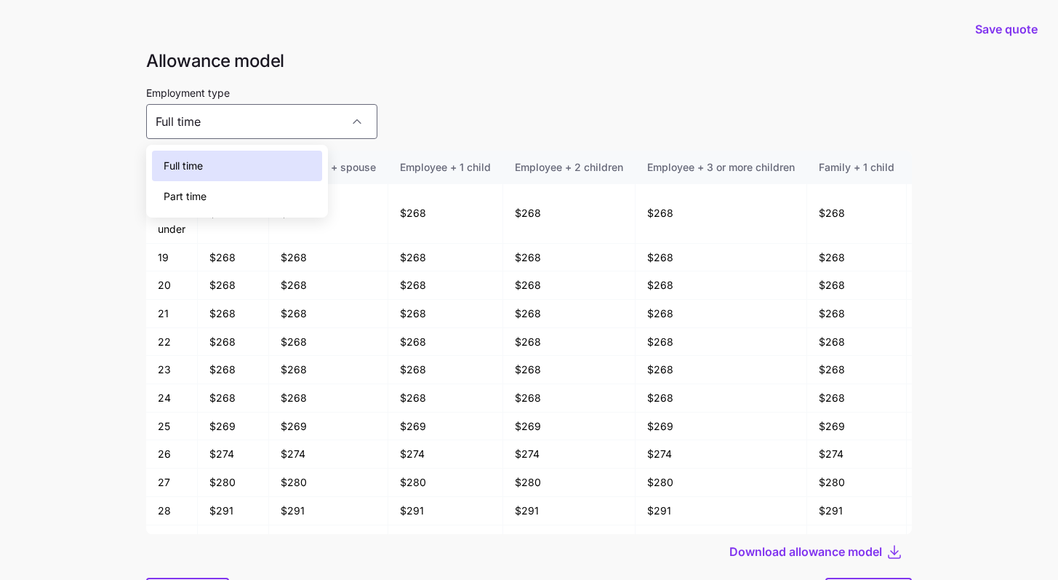
drag, startPoint x: 236, startPoint y: 177, endPoint x: 236, endPoint y: 191, distance: 13.8
click at [236, 191] on div "Full time Part time" at bounding box center [237, 181] width 170 height 60
click at [236, 193] on div "Part time" at bounding box center [237, 196] width 170 height 31
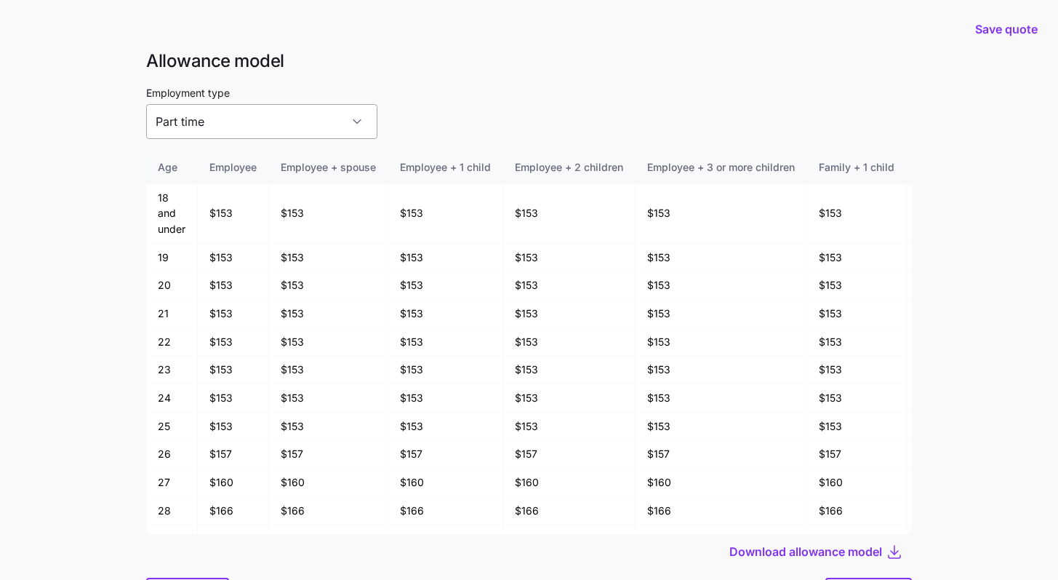
click at [288, 114] on input "Part time" at bounding box center [261, 121] width 231 height 35
click at [265, 167] on div "Full time" at bounding box center [237, 166] width 170 height 31
type input "Full time"
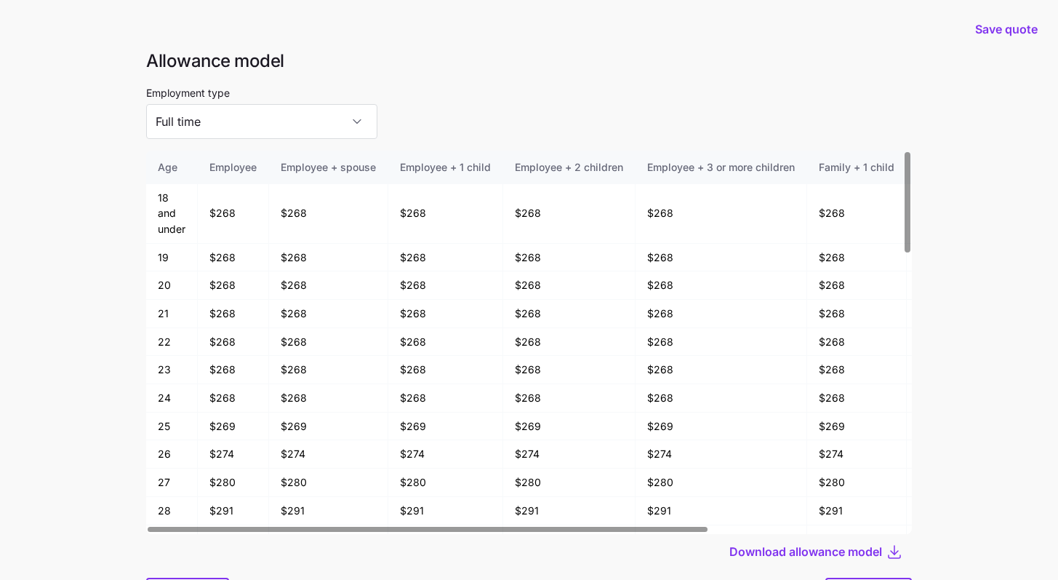
click at [443, 121] on div "Employment type Full time" at bounding box center [529, 111] width 766 height 55
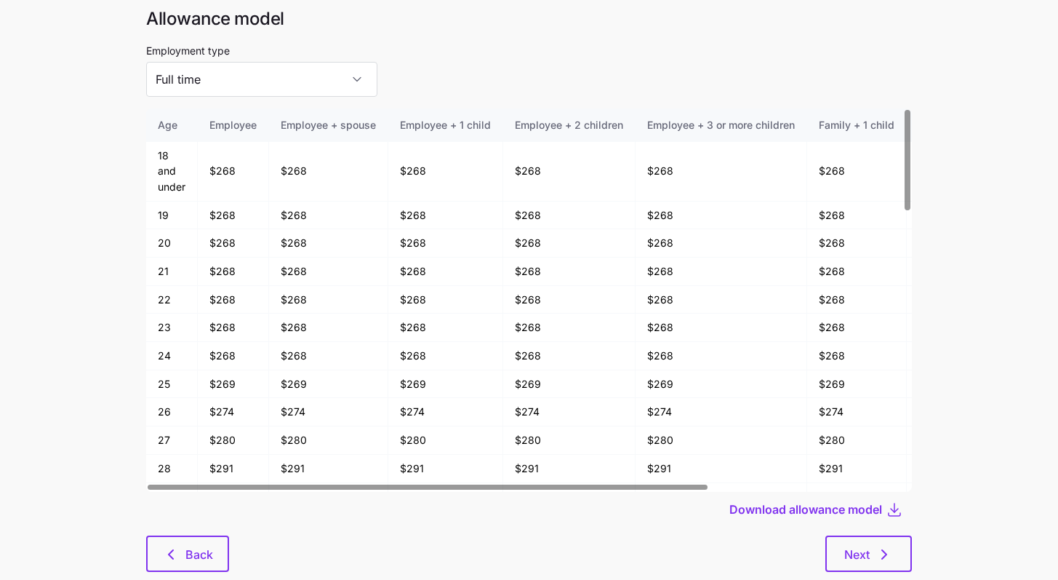
scroll to position [78, 0]
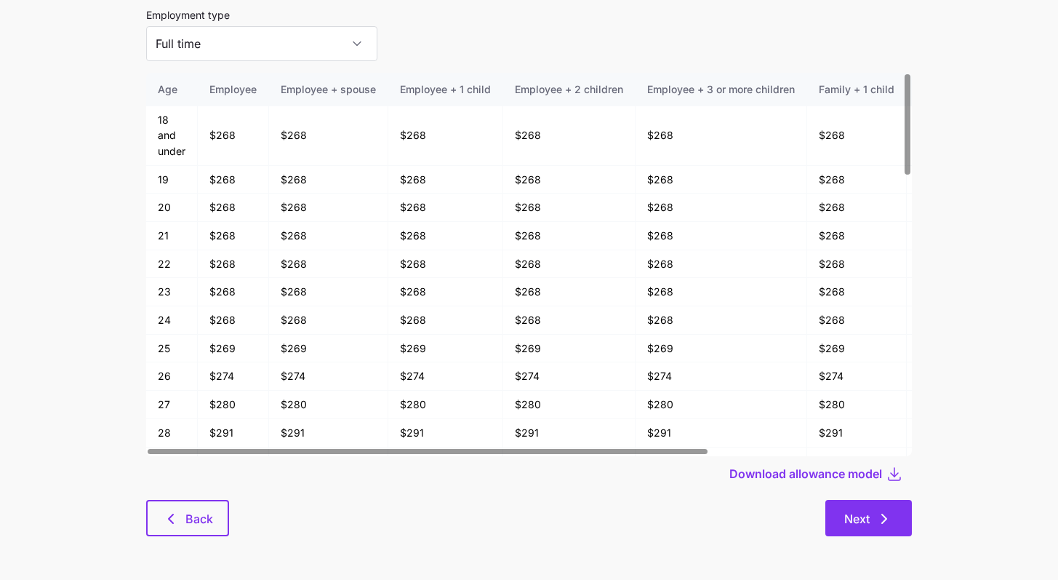
click at [881, 508] on button "Next" at bounding box center [869, 518] width 87 height 36
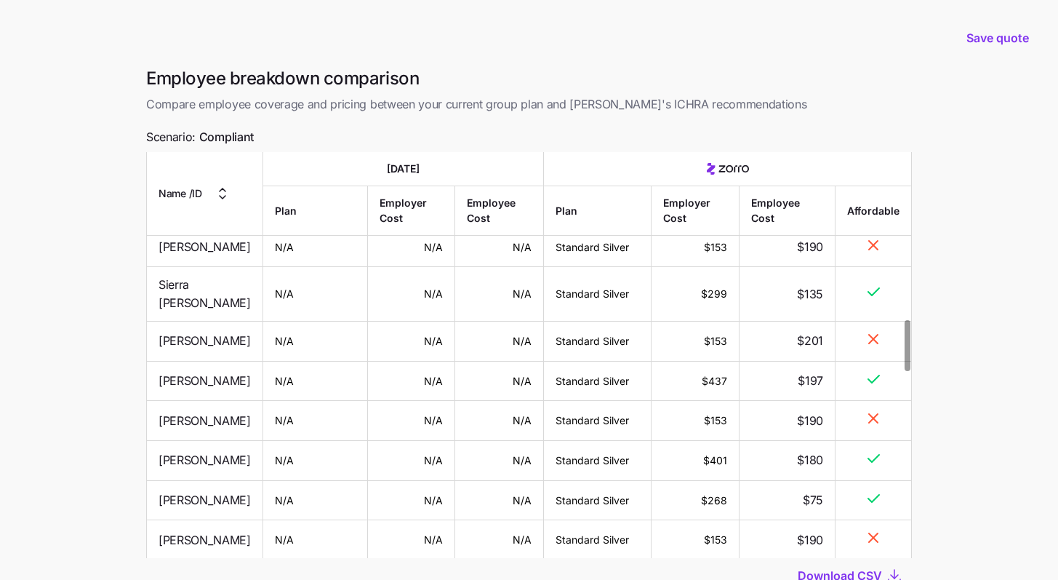
scroll to position [110, 0]
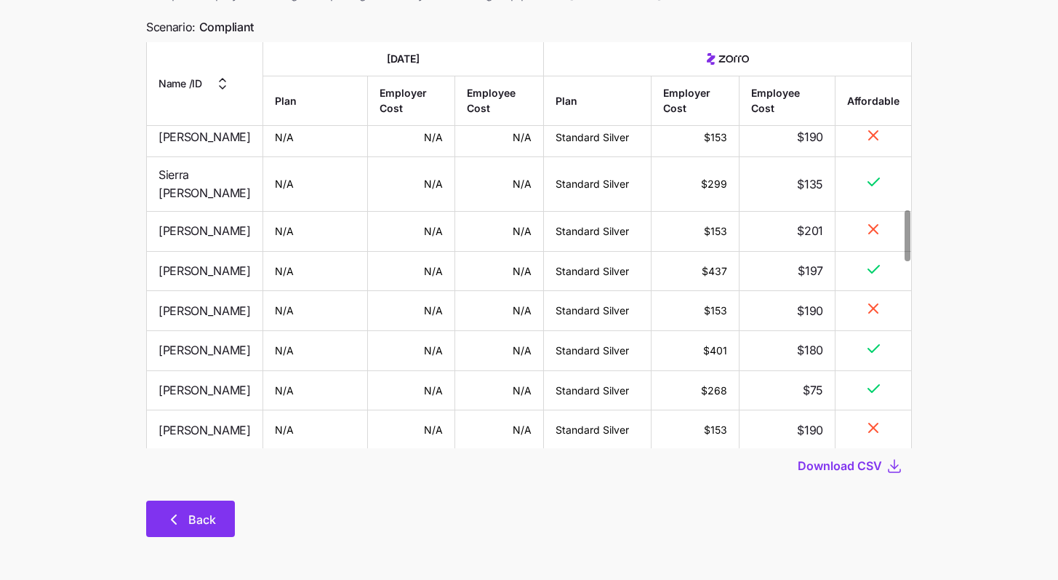
click at [220, 506] on button "Back" at bounding box center [190, 518] width 89 height 36
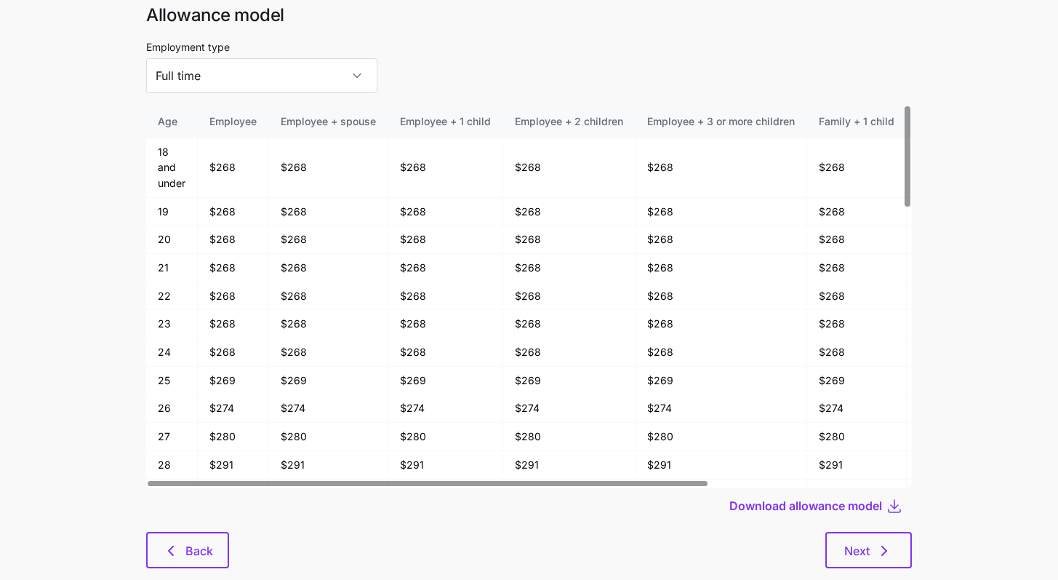
scroll to position [78, 0]
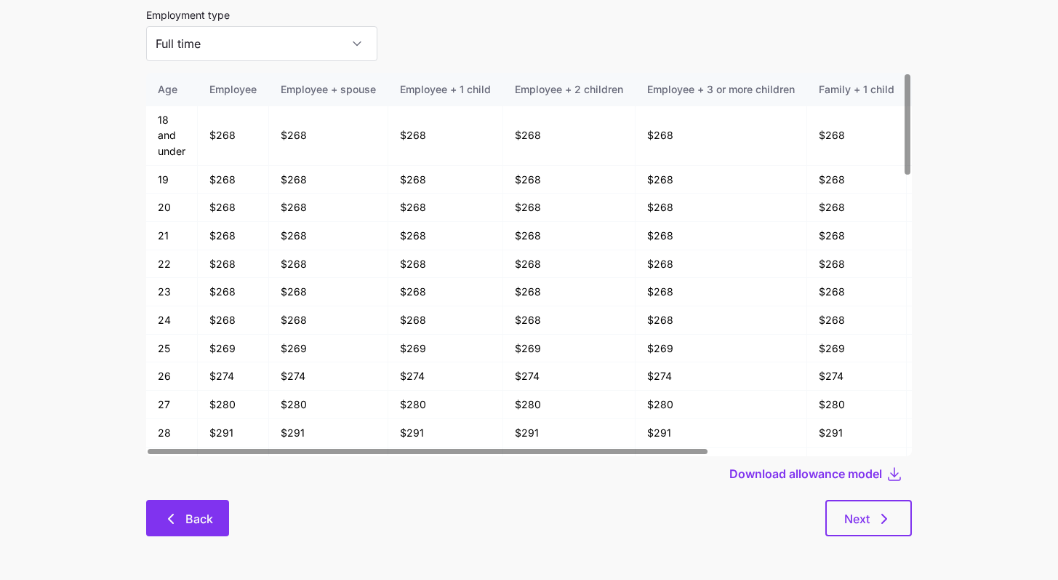
click at [216, 508] on button "Back" at bounding box center [187, 518] width 83 height 36
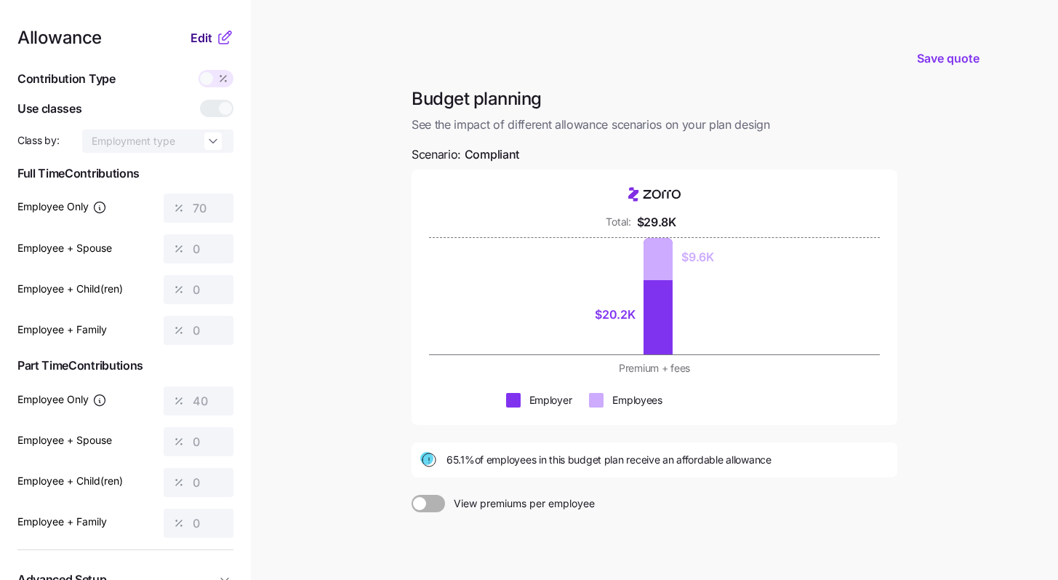
click at [201, 42] on span "Edit" at bounding box center [202, 37] width 22 height 17
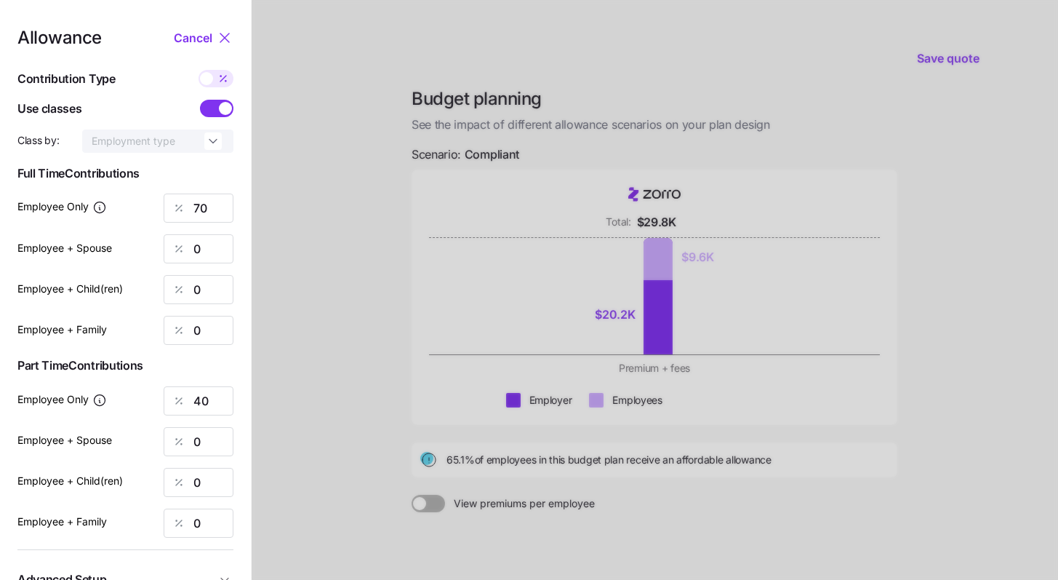
click at [221, 109] on span at bounding box center [225, 108] width 13 height 13
click at [200, 100] on input "checkbox" at bounding box center [200, 100] width 0 height 0
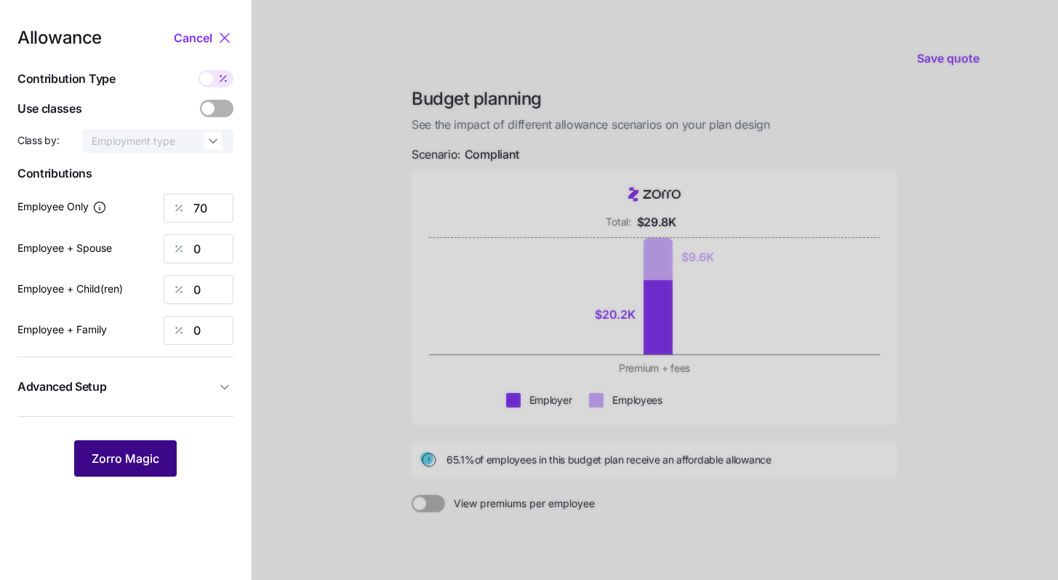
click at [153, 452] on span "Zorro Magic" at bounding box center [126, 457] width 68 height 17
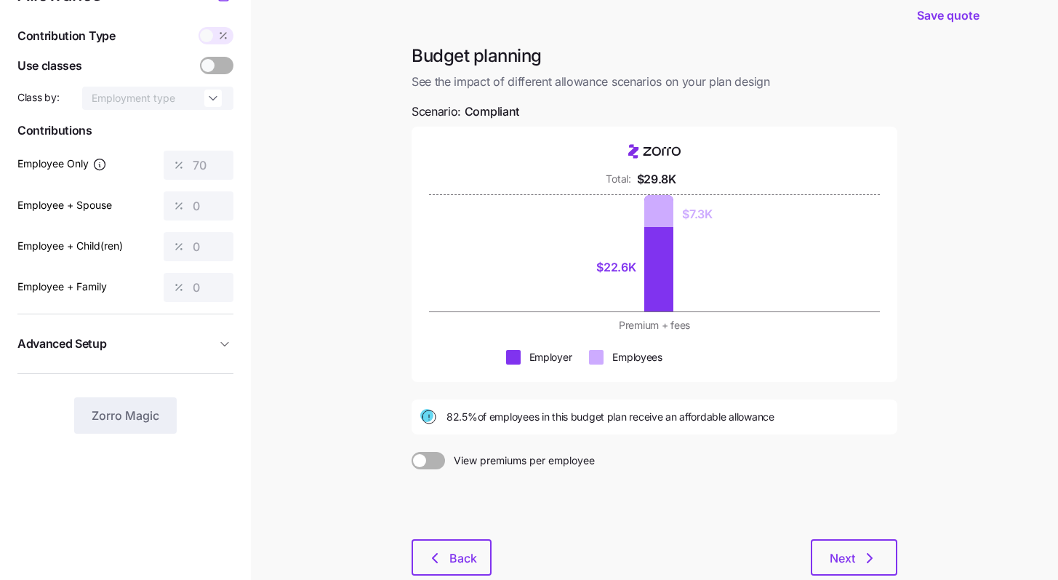
scroll to position [132, 0]
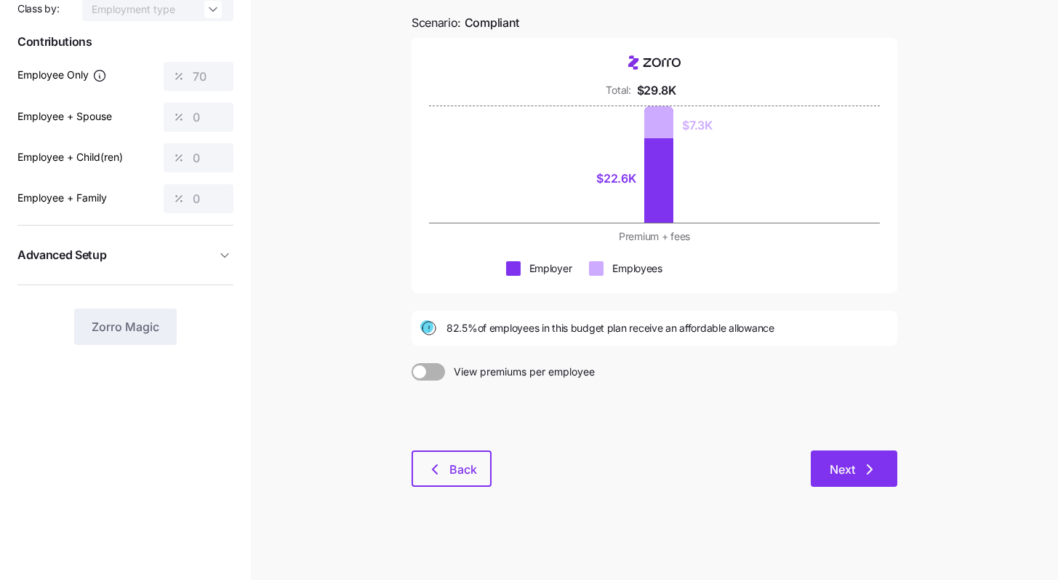
click at [841, 471] on span "Next" at bounding box center [842, 468] width 25 height 17
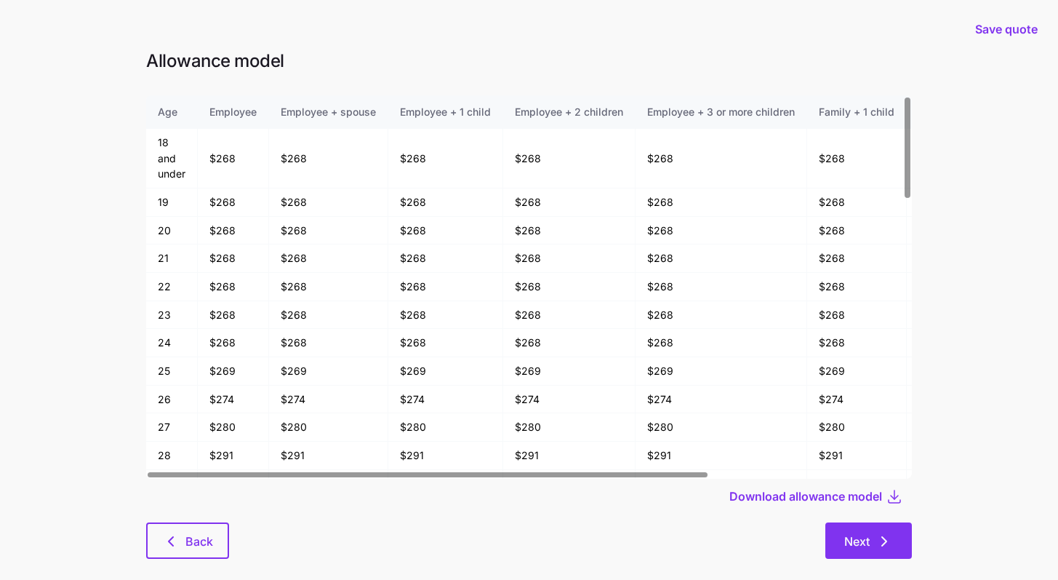
click at [883, 533] on icon "button" at bounding box center [884, 540] width 17 height 17
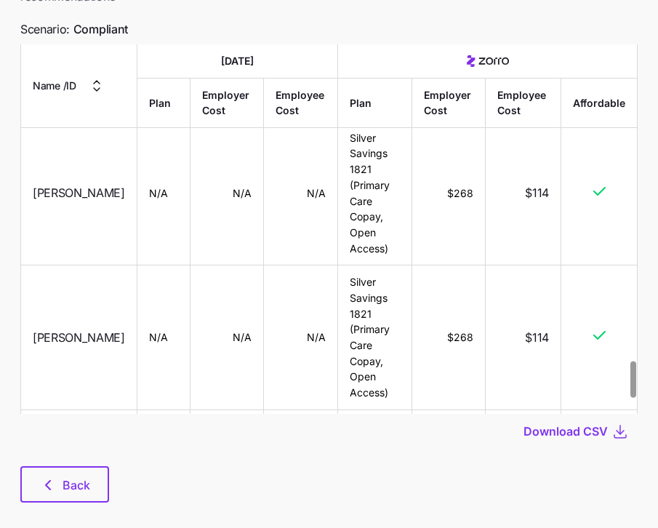
scroll to position [3216, 0]
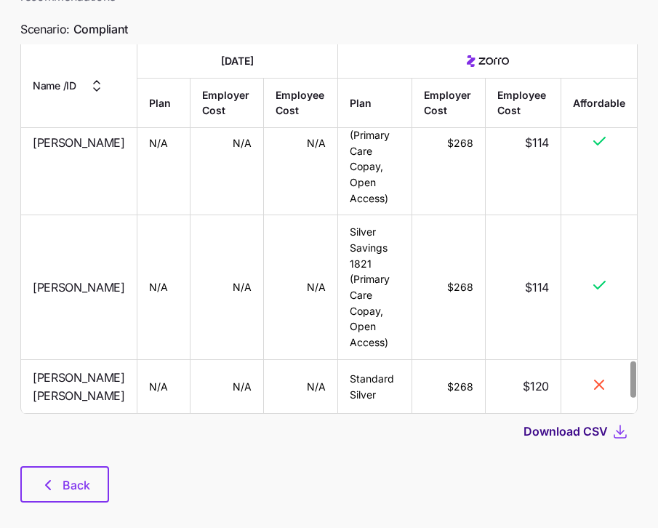
click at [579, 423] on span "Download CSV" at bounding box center [566, 431] width 84 height 17
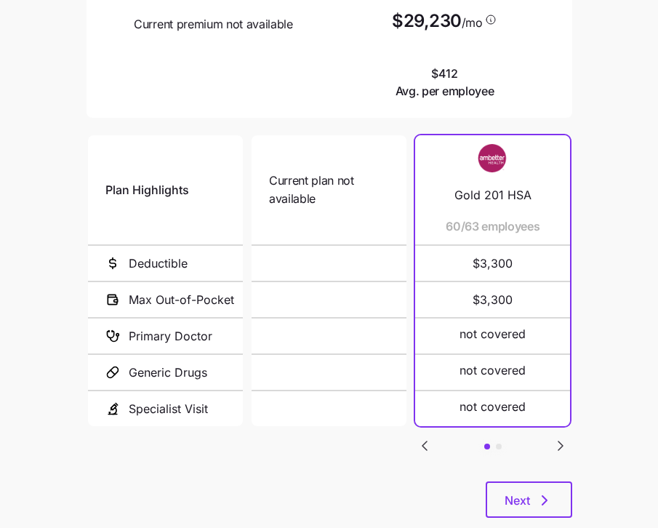
scroll to position [265, 0]
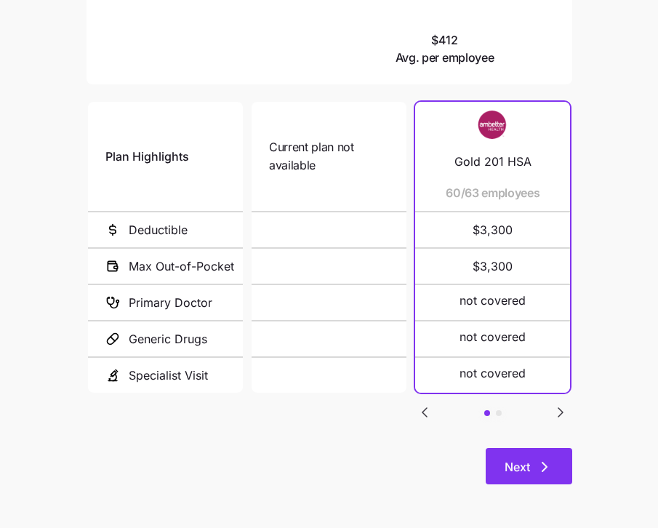
click at [524, 480] on button "Next" at bounding box center [529, 466] width 87 height 36
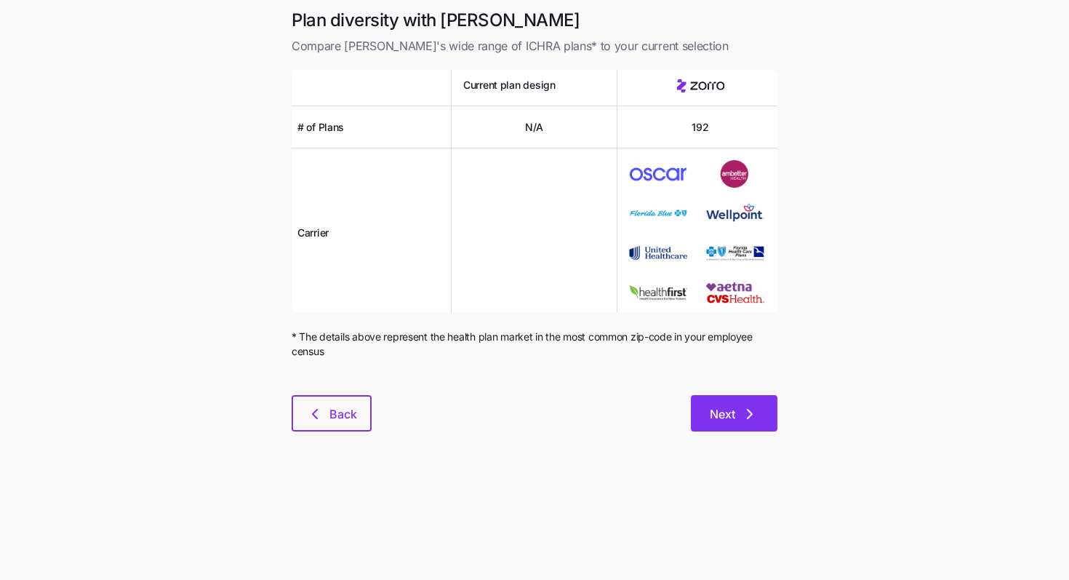
click at [668, 427] on button "Next" at bounding box center [734, 413] width 87 height 36
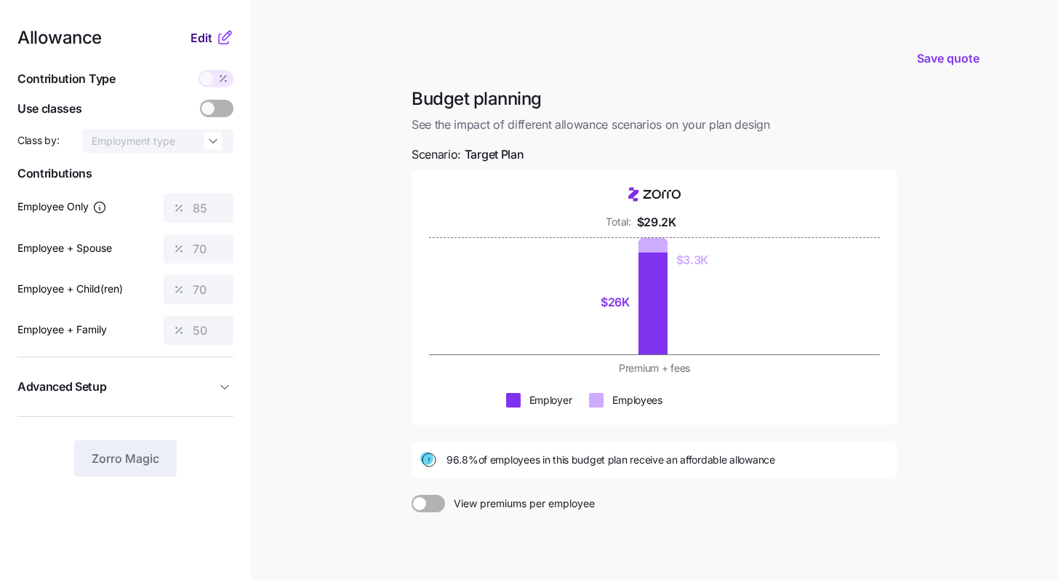
click at [206, 37] on span "Edit" at bounding box center [202, 37] width 22 height 17
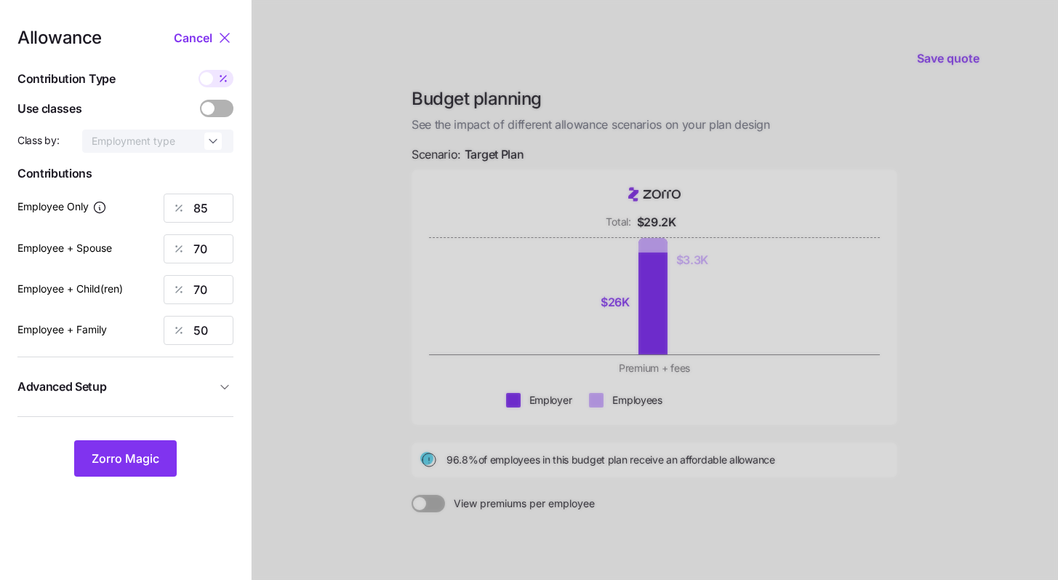
click at [368, 120] on div at bounding box center [655, 355] width 807 height 711
click at [228, 35] on icon at bounding box center [224, 37] width 17 height 17
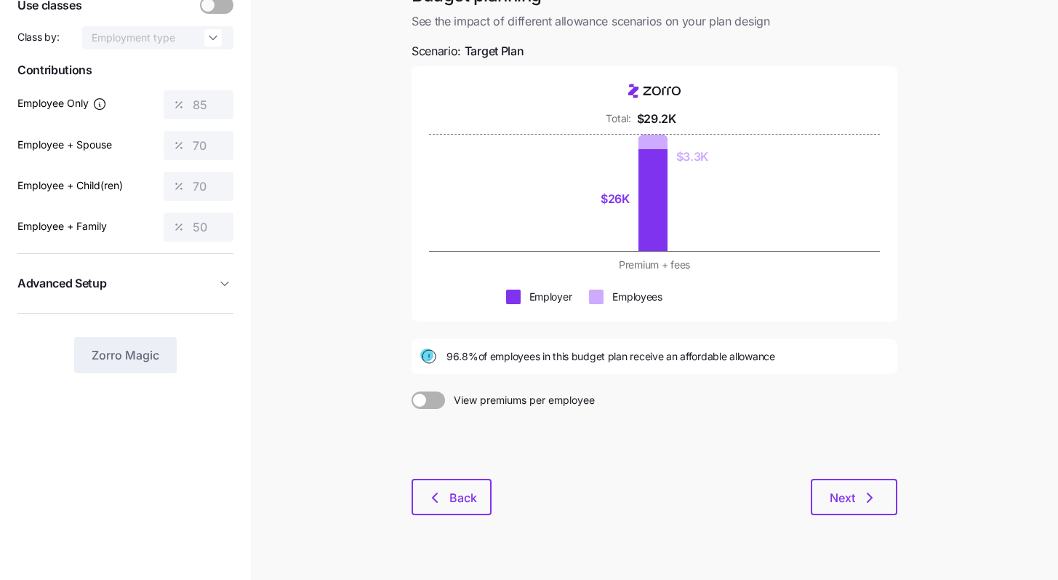
scroll to position [132, 0]
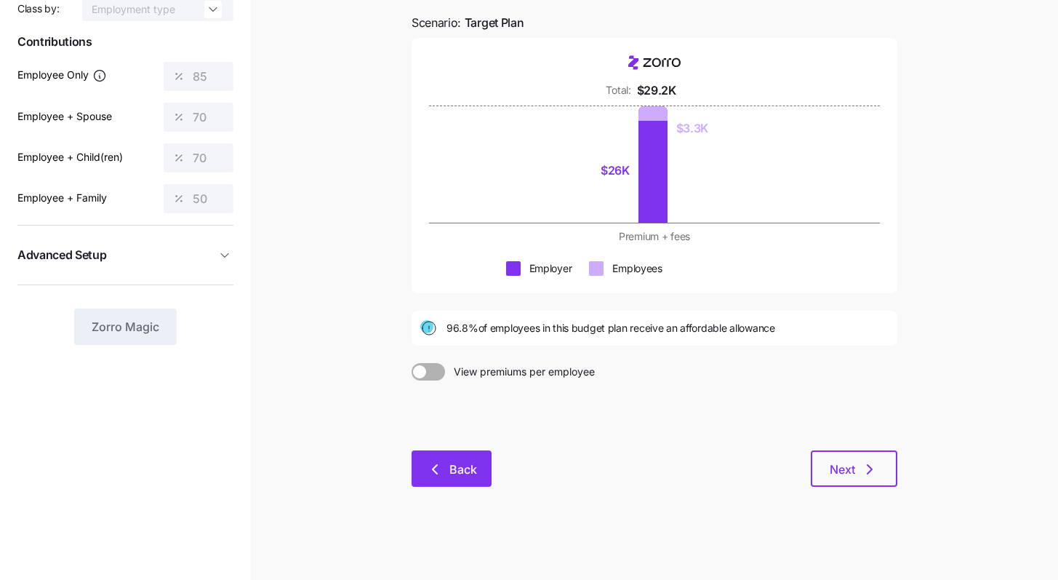
click at [480, 460] on button "Back" at bounding box center [452, 468] width 80 height 36
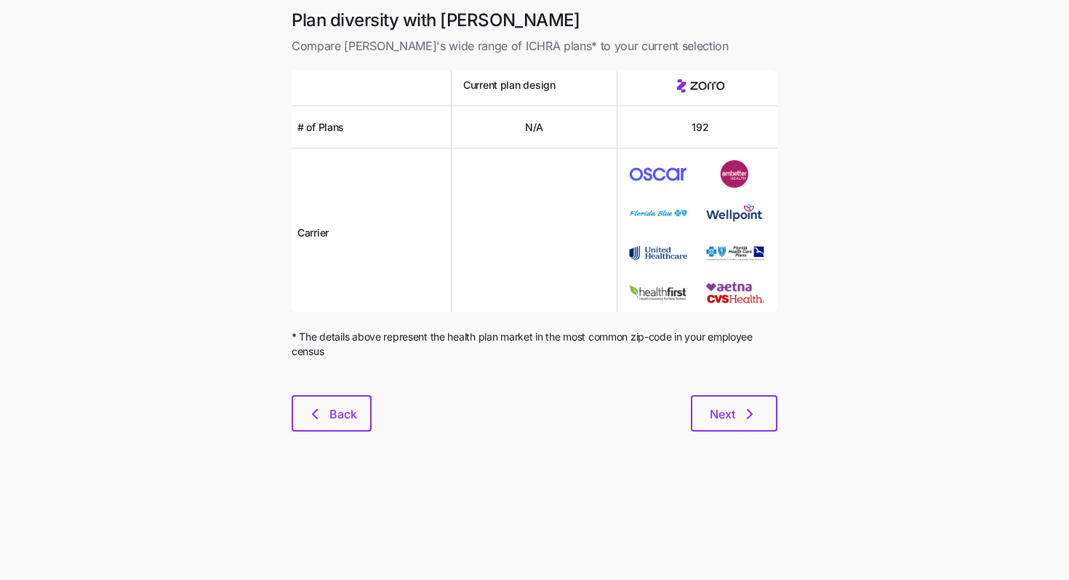
click at [379, 427] on div "Next" at bounding box center [575, 413] width 406 height 36
click at [343, 421] on span "Back" at bounding box center [343, 413] width 28 height 17
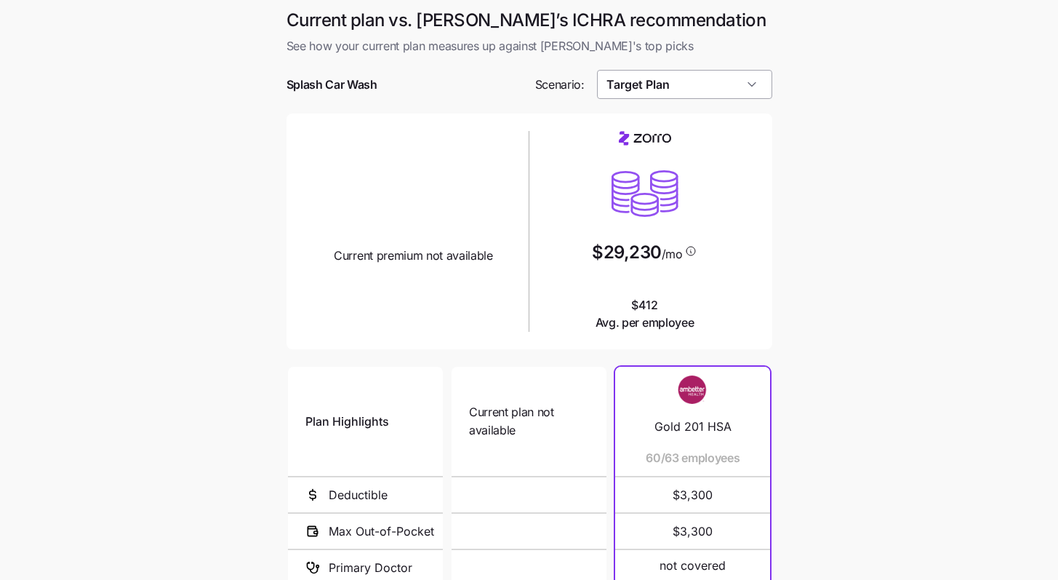
click at [668, 95] on input "Target Plan" at bounding box center [684, 84] width 175 height 29
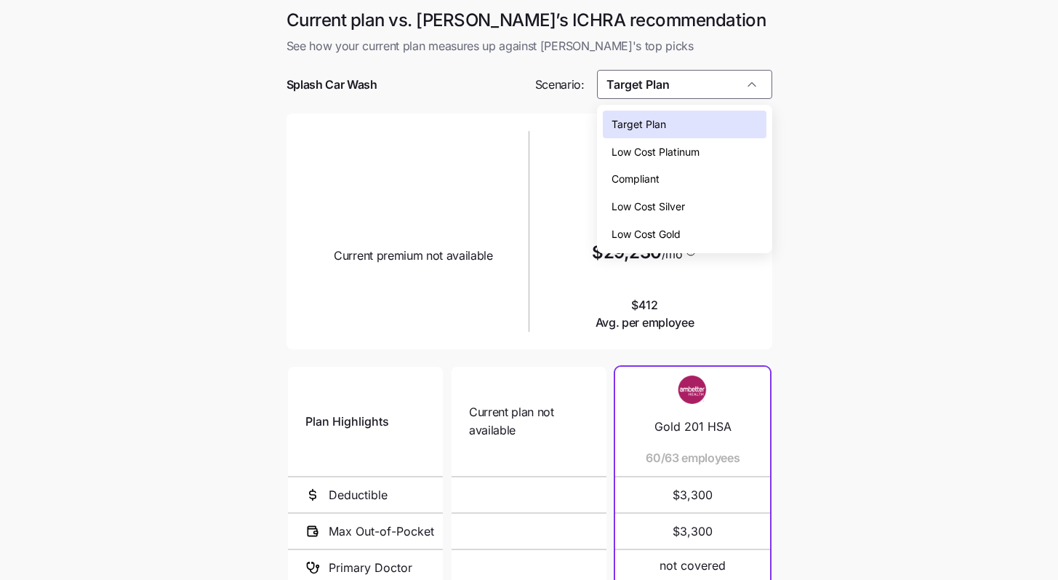
click at [668, 174] on div "Compliant" at bounding box center [685, 179] width 164 height 28
type input "Compliant"
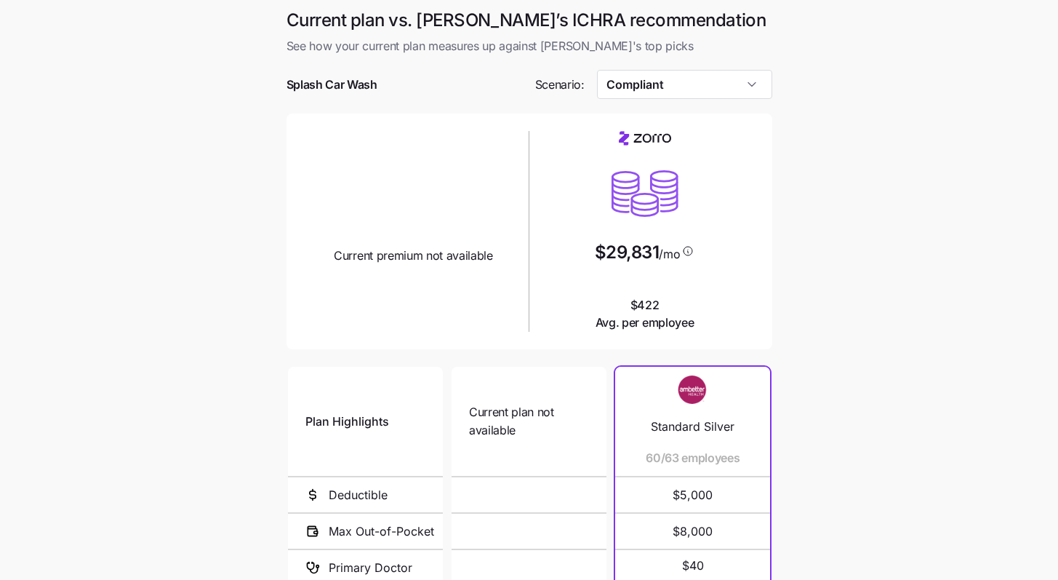
click at [668, 288] on main "Current plan vs. [PERSON_NAME]’s ICHRA recommendation See how your current plan…" at bounding box center [529, 396] width 1058 height 793
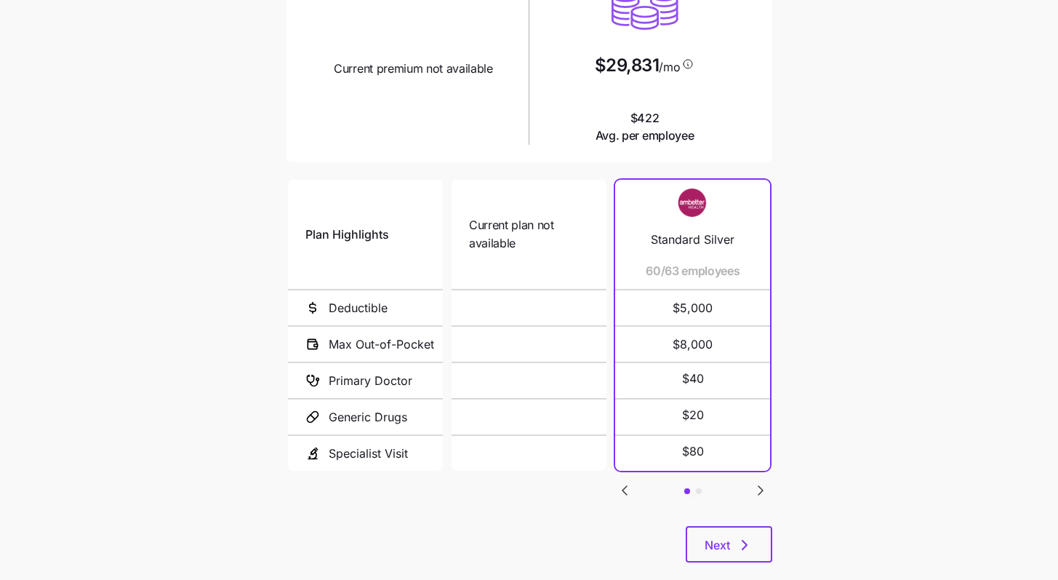
scroll to position [213, 0]
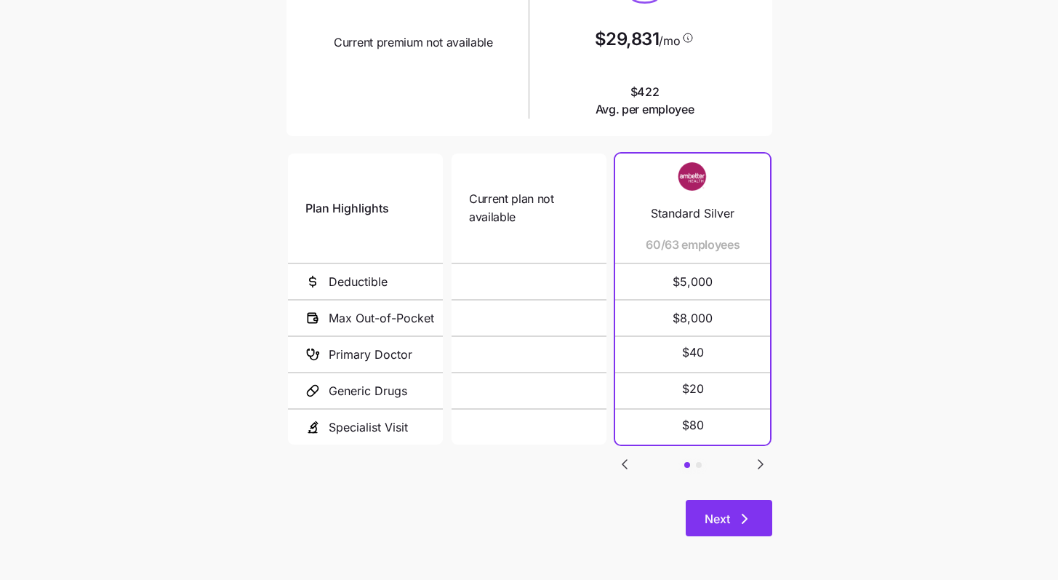
click at [668, 509] on button "Next" at bounding box center [729, 518] width 87 height 36
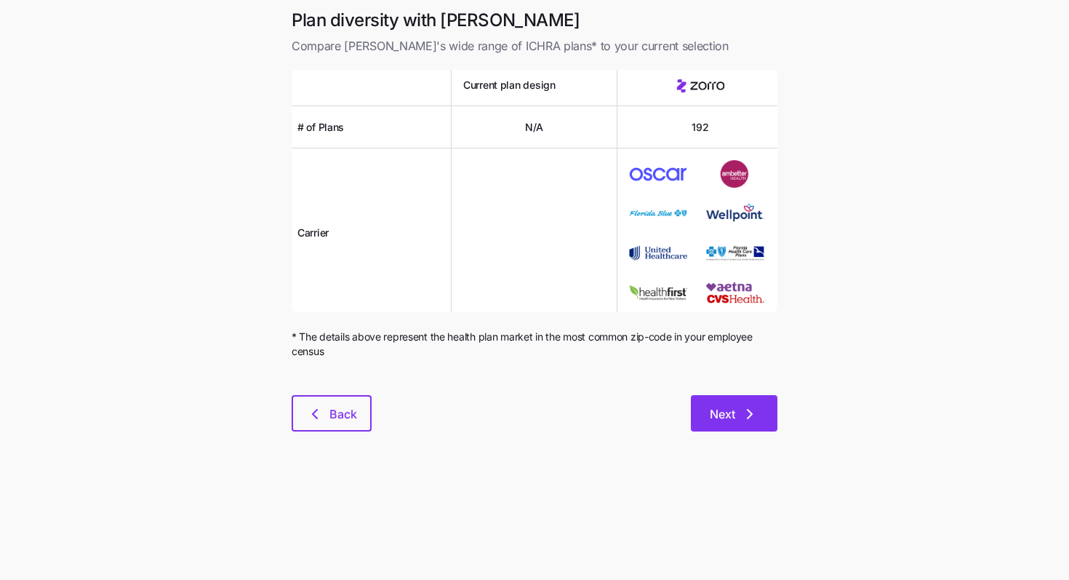
click at [668, 416] on icon "button" at bounding box center [749, 413] width 17 height 17
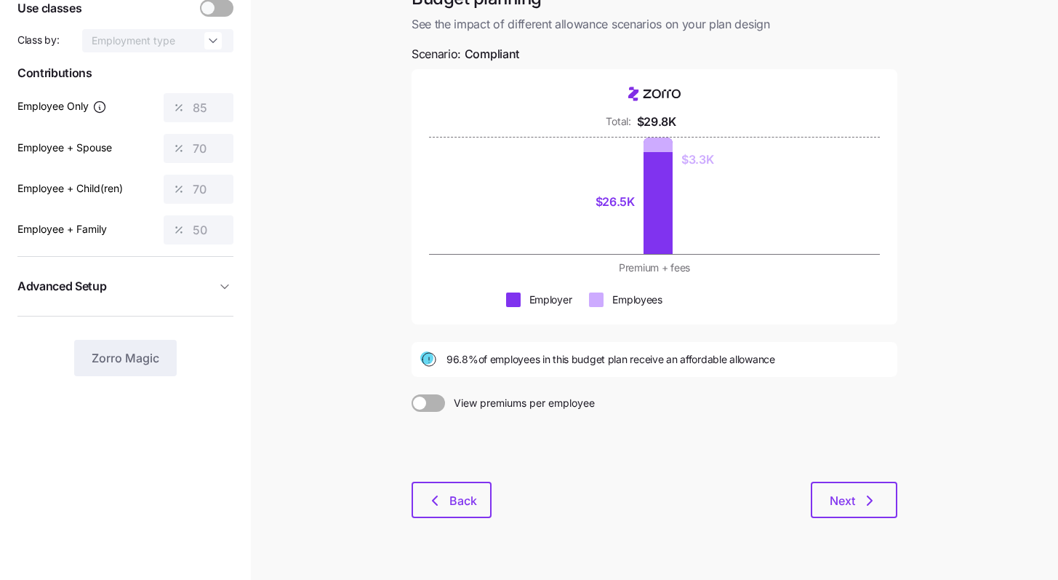
scroll to position [132, 0]
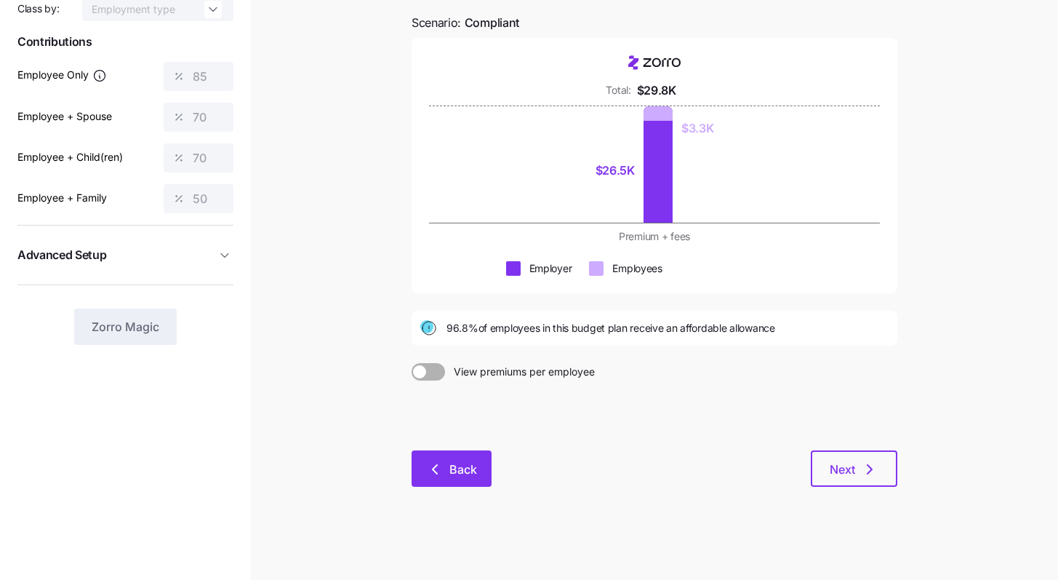
click at [457, 456] on button "Back" at bounding box center [452, 468] width 80 height 36
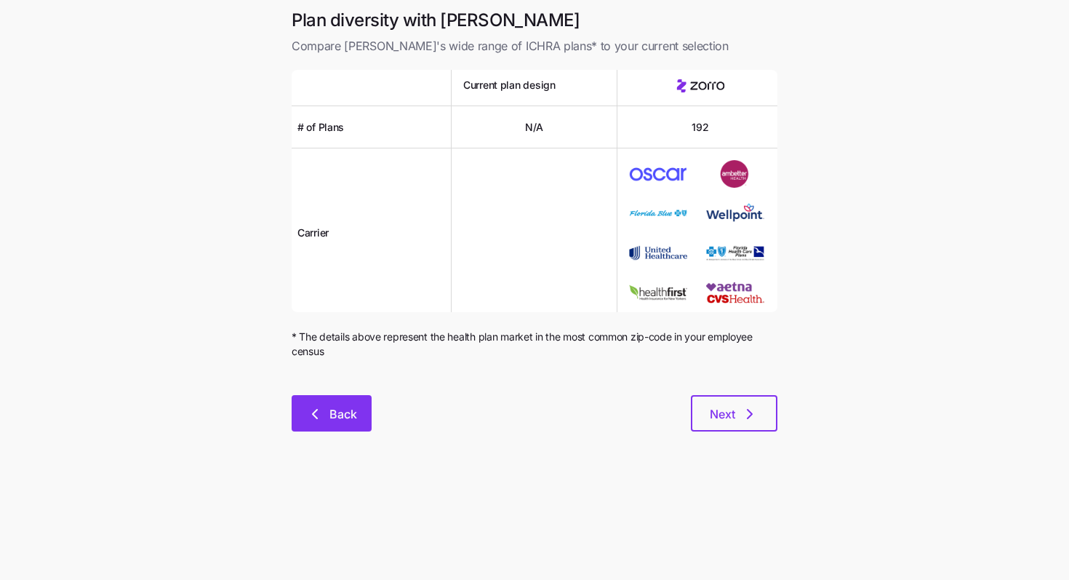
click at [346, 427] on button "Back" at bounding box center [332, 413] width 80 height 36
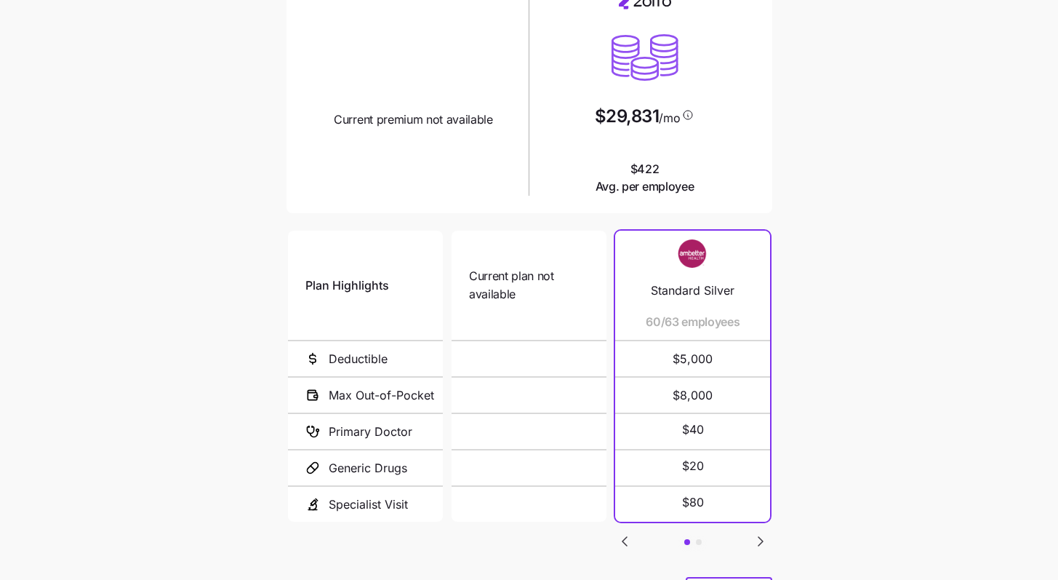
scroll to position [213, 0]
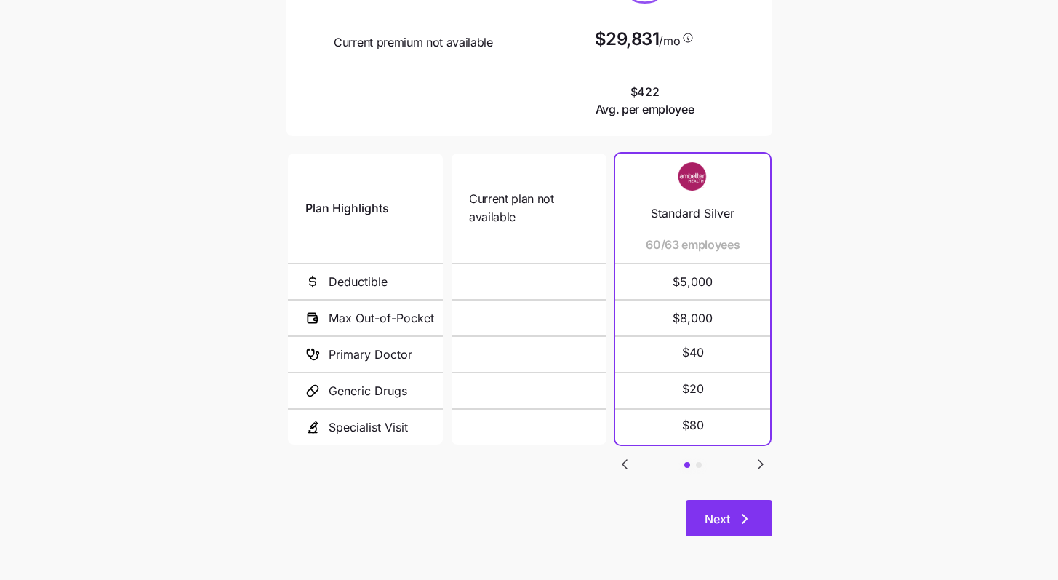
click at [668, 509] on button "Next" at bounding box center [729, 518] width 87 height 36
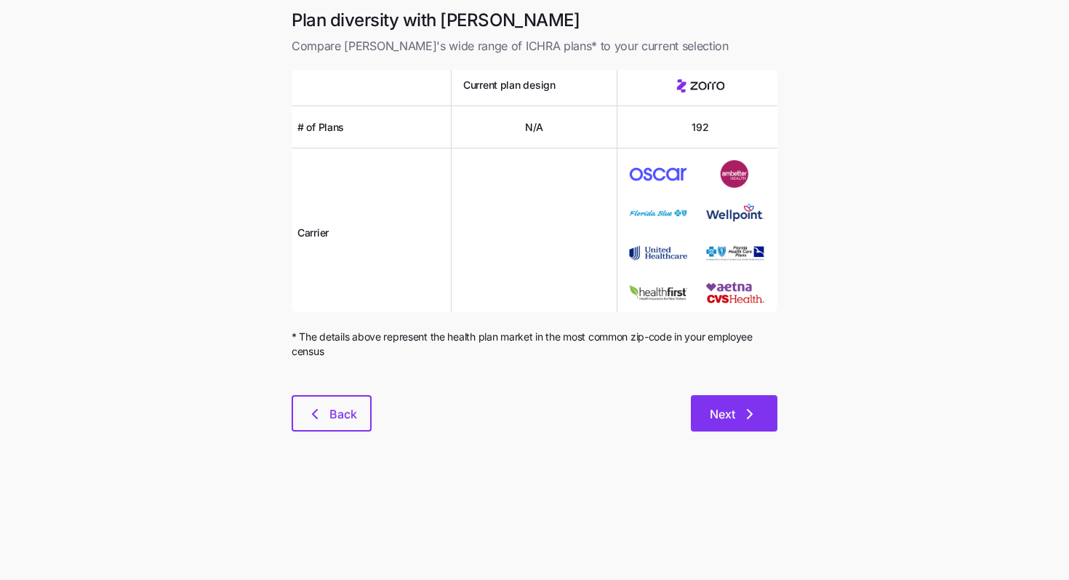
click at [668, 425] on button "Next" at bounding box center [734, 413] width 87 height 36
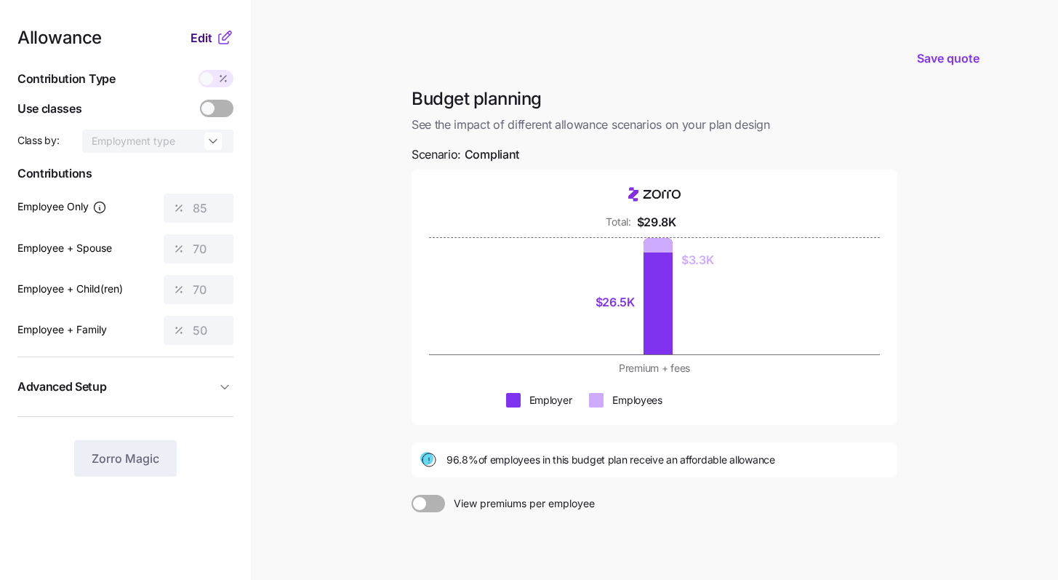
click at [193, 42] on span "Edit" at bounding box center [202, 37] width 22 height 17
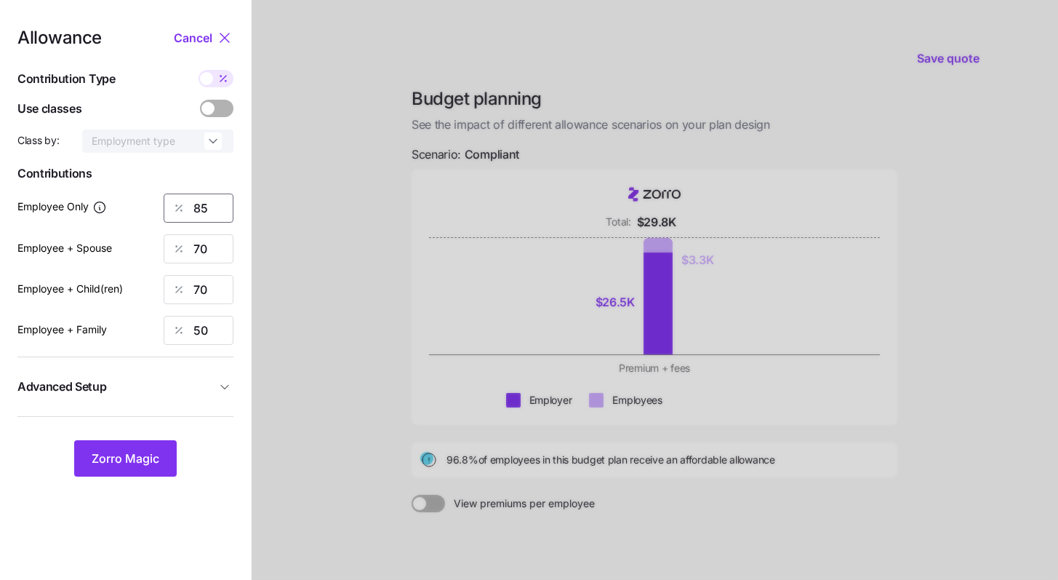
drag, startPoint x: 220, startPoint y: 211, endPoint x: 155, endPoint y: 191, distance: 67.6
click at [177, 200] on div "85" at bounding box center [199, 207] width 70 height 29
type input "70"
click at [309, 300] on div at bounding box center [655, 355] width 807 height 711
drag, startPoint x: 206, startPoint y: 249, endPoint x: 154, endPoint y: 235, distance: 53.5
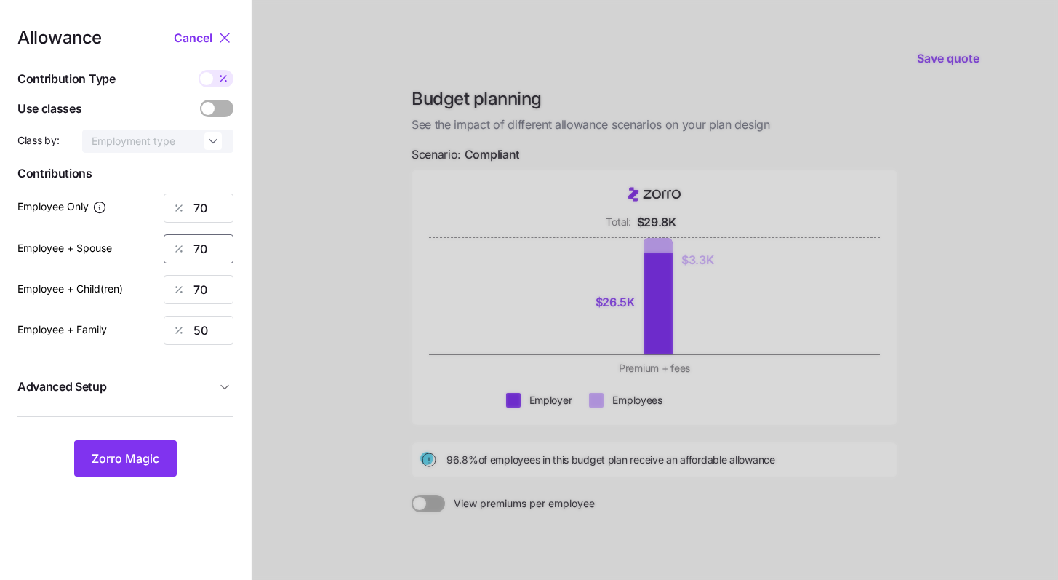
click at [165, 239] on div "70" at bounding box center [199, 248] width 70 height 29
type input "0"
drag, startPoint x: 220, startPoint y: 300, endPoint x: 151, endPoint y: 278, distance: 72.7
click at [166, 285] on div "70" at bounding box center [199, 289] width 70 height 29
type input "0"
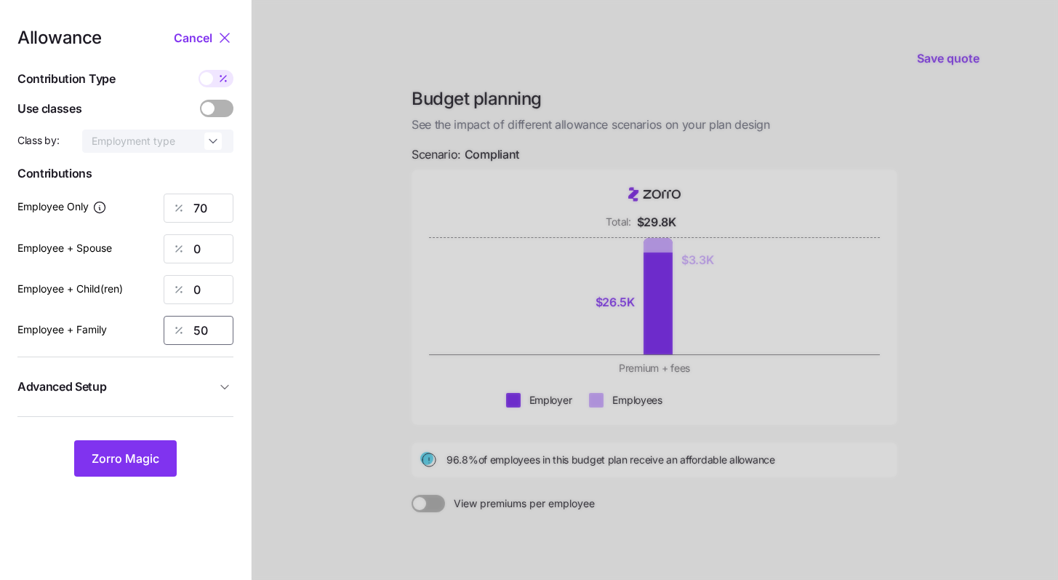
click at [164, 324] on input "50" at bounding box center [199, 330] width 70 height 29
type input "0"
click at [177, 442] on div "Zorro Magic" at bounding box center [125, 458] width 216 height 36
click at [160, 449] on button "Zorro Magic" at bounding box center [125, 458] width 103 height 36
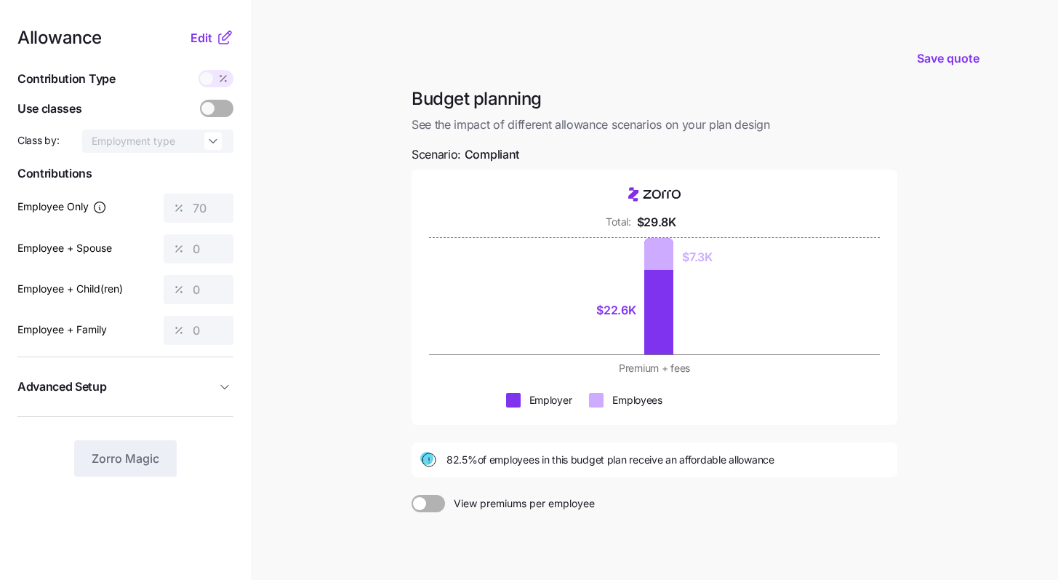
click at [423, 503] on span at bounding box center [419, 503] width 13 height 13
click at [412, 495] on input "View premiums per employee" at bounding box center [412, 495] width 0 height 0
click at [433, 503] on span at bounding box center [437, 503] width 13 height 13
click at [412, 495] on input "View total company premiums" at bounding box center [412, 495] width 0 height 0
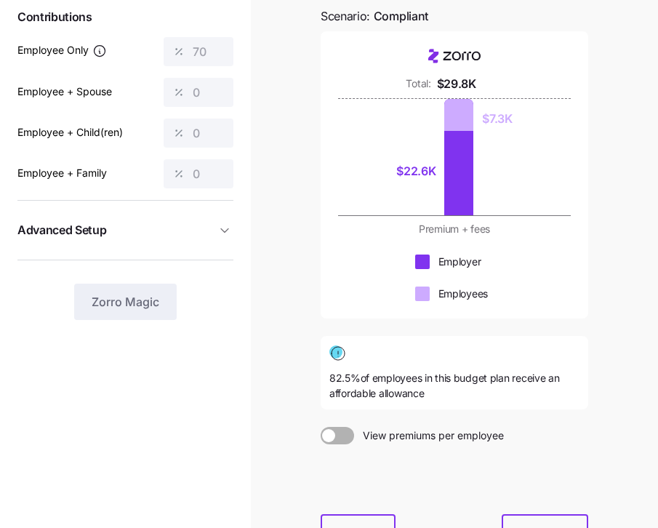
scroll to position [272, 0]
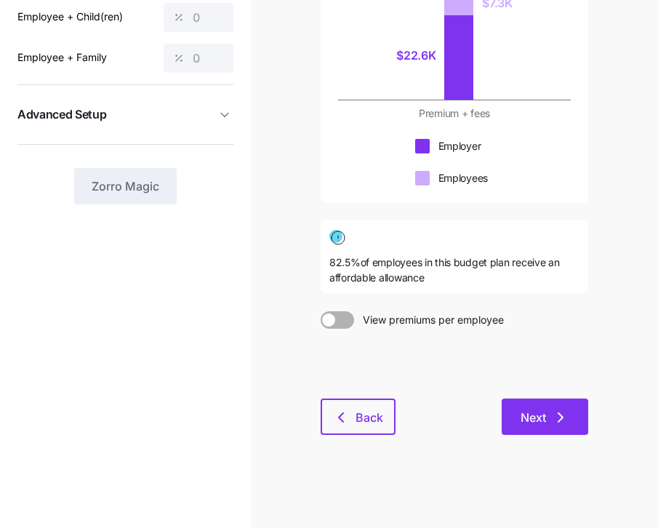
click at [560, 418] on icon "button" at bounding box center [560, 417] width 17 height 17
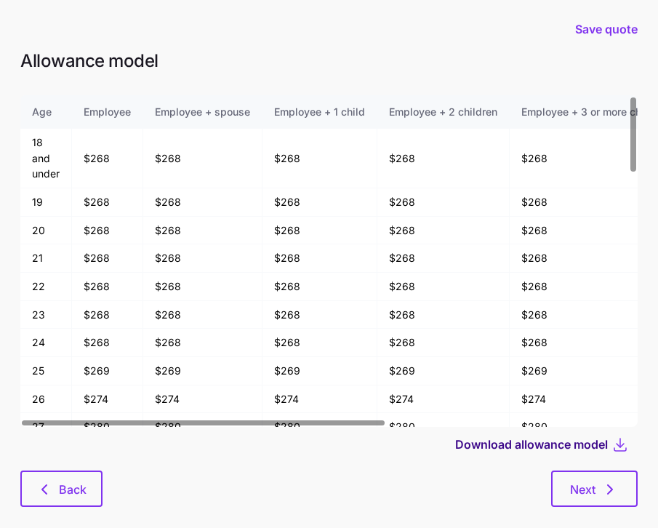
click at [581, 449] on span "Download allowance model" at bounding box center [531, 444] width 153 height 17
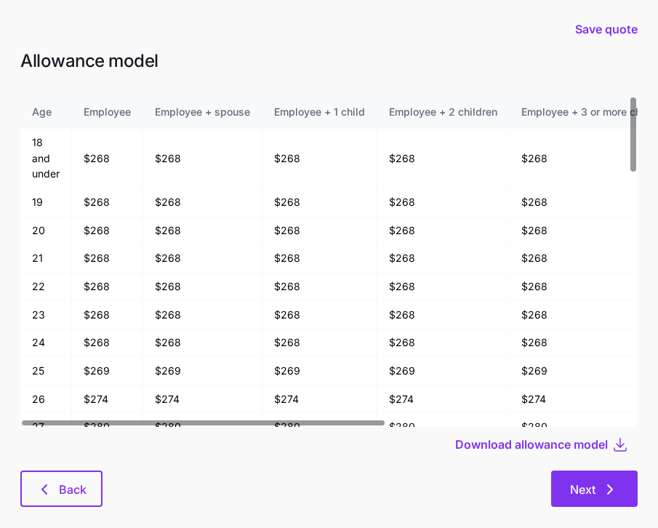
click at [609, 481] on button "Next" at bounding box center [594, 489] width 87 height 36
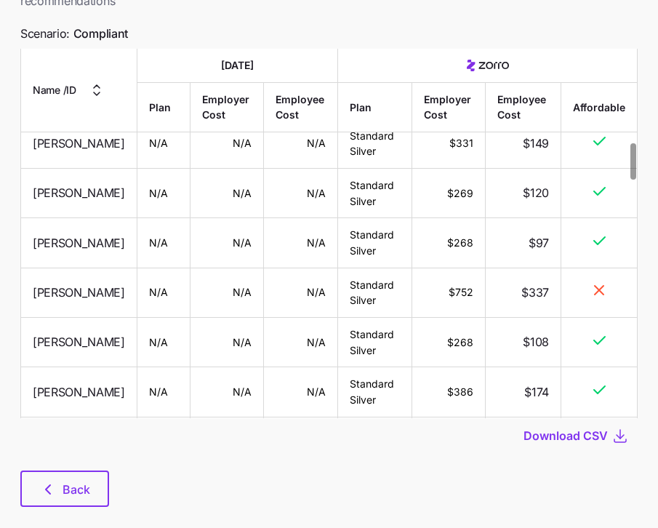
scroll to position [126, 0]
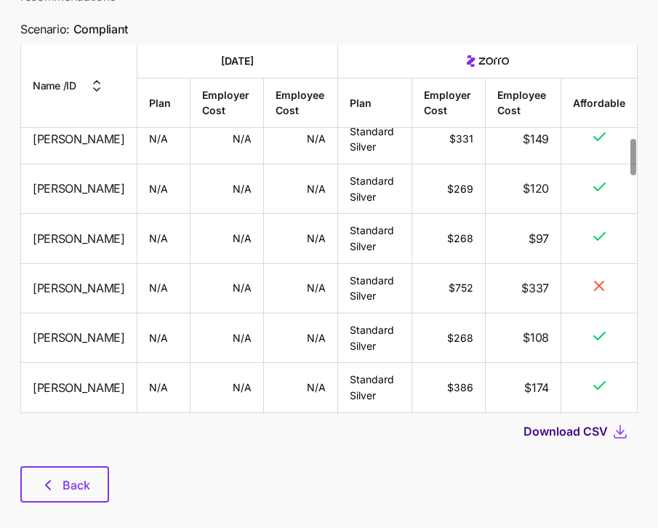
click at [593, 423] on span "Download CSV" at bounding box center [566, 431] width 84 height 17
